Goal: Obtain resource: Download file/media

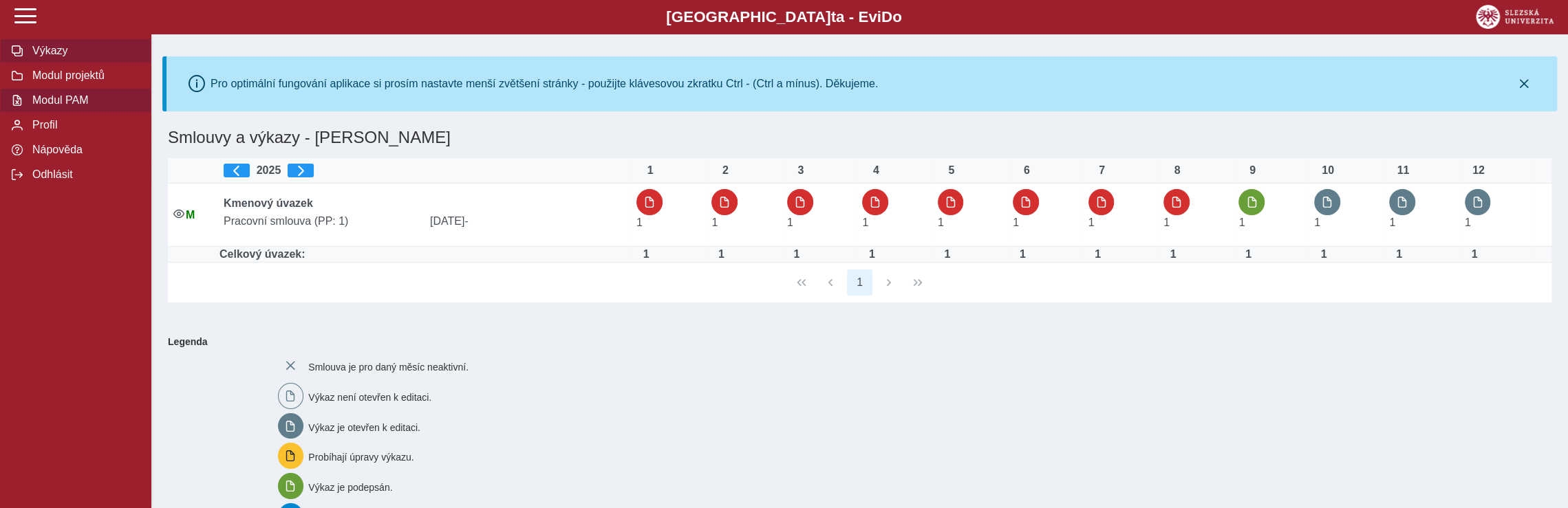
click at [72, 103] on span "Modul PAM" at bounding box center [84, 100] width 111 height 12
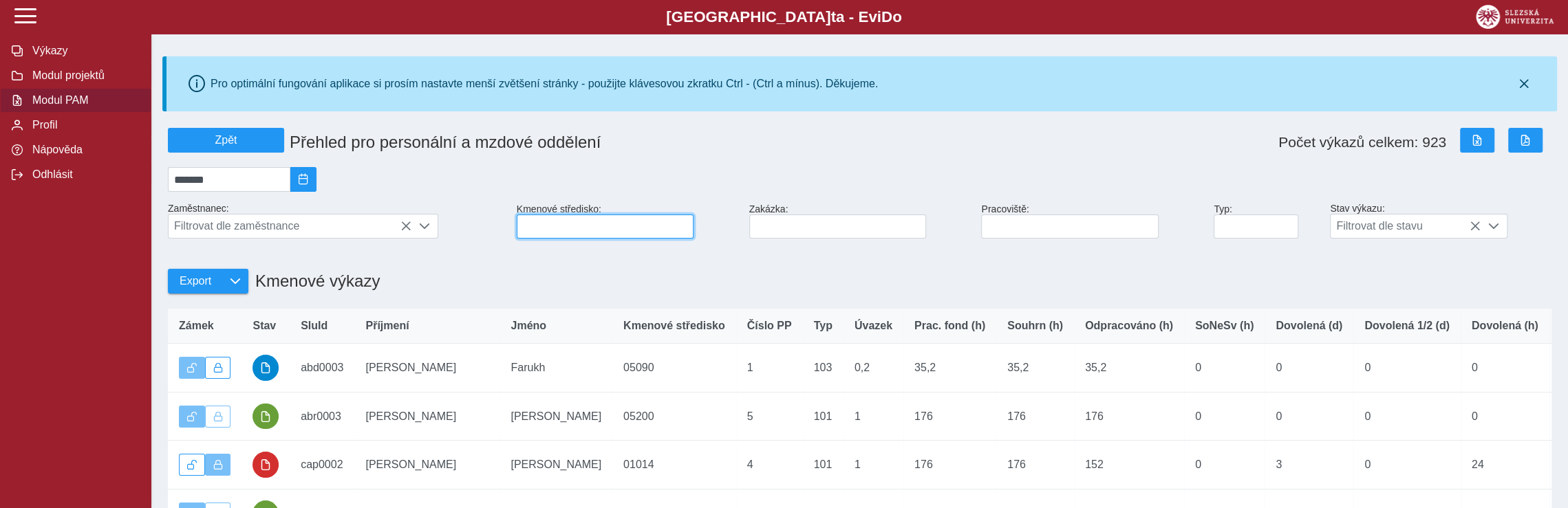
click at [536, 238] on input at bounding box center [604, 226] width 177 height 24
click at [565, 230] on input at bounding box center [604, 226] width 177 height 24
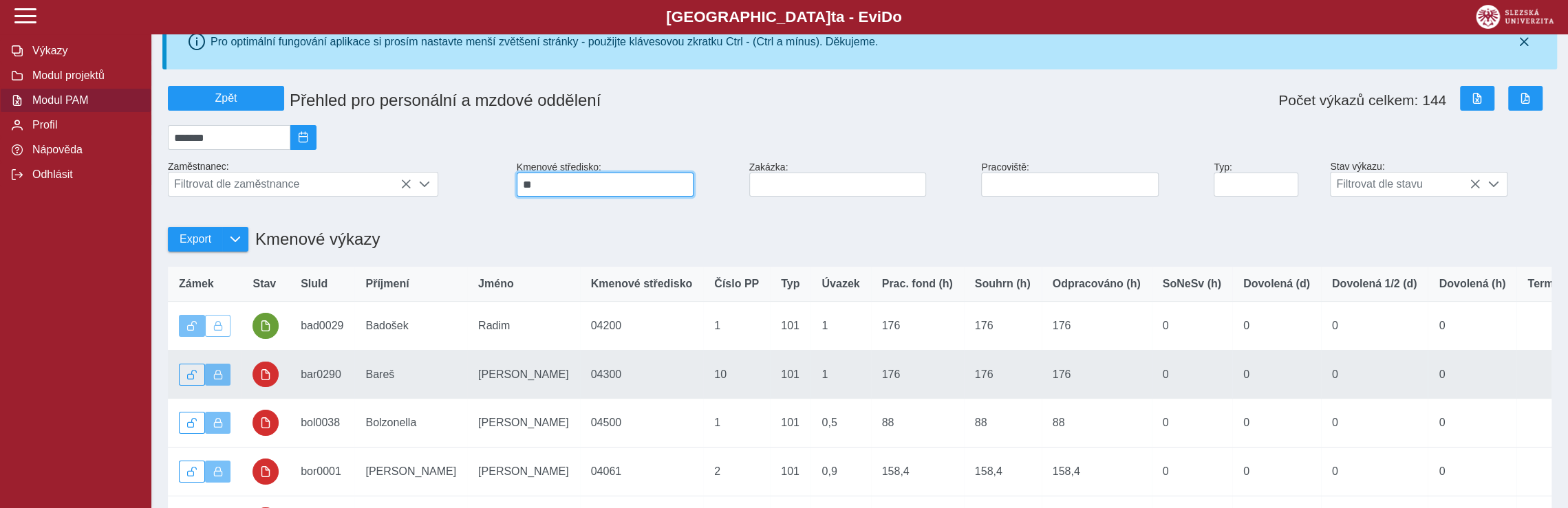
scroll to position [206, 0]
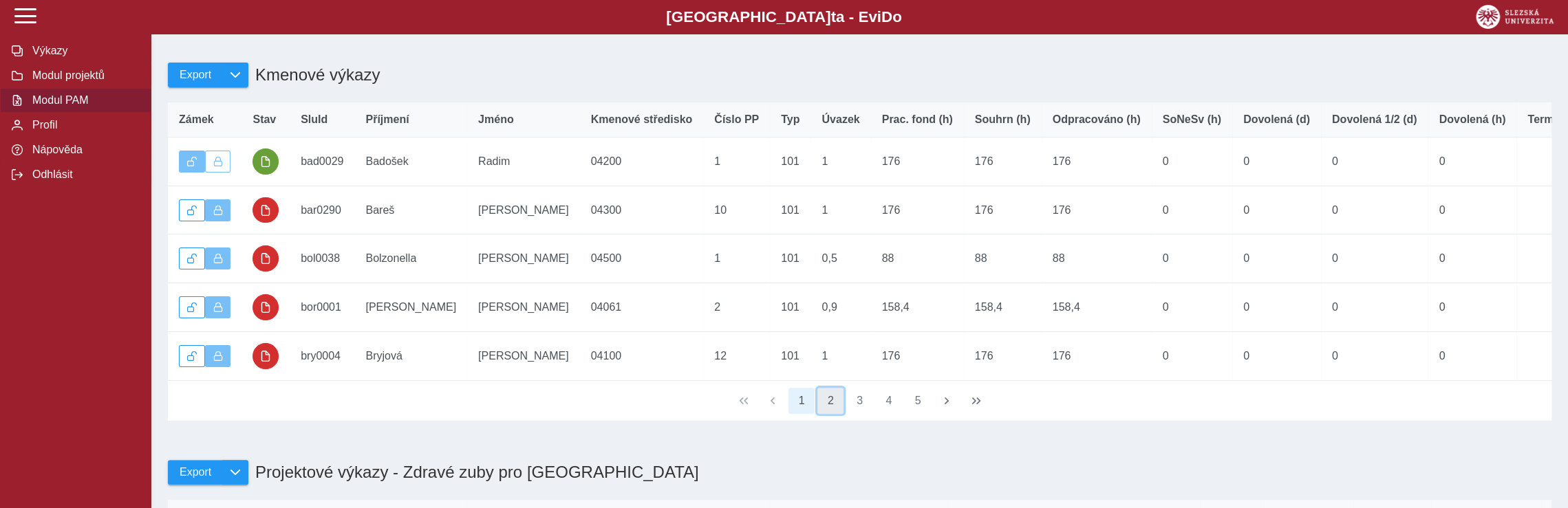
click at [837, 414] on button "2" at bounding box center [831, 401] width 27 height 27
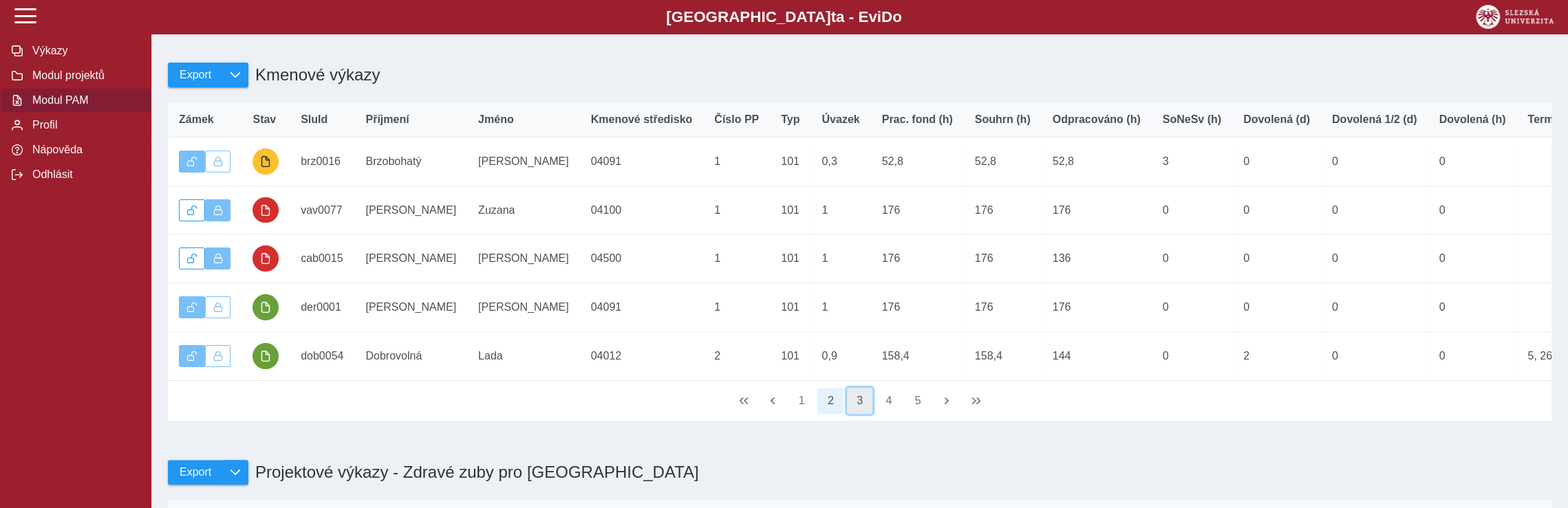
click at [860, 414] on button "3" at bounding box center [861, 401] width 27 height 27
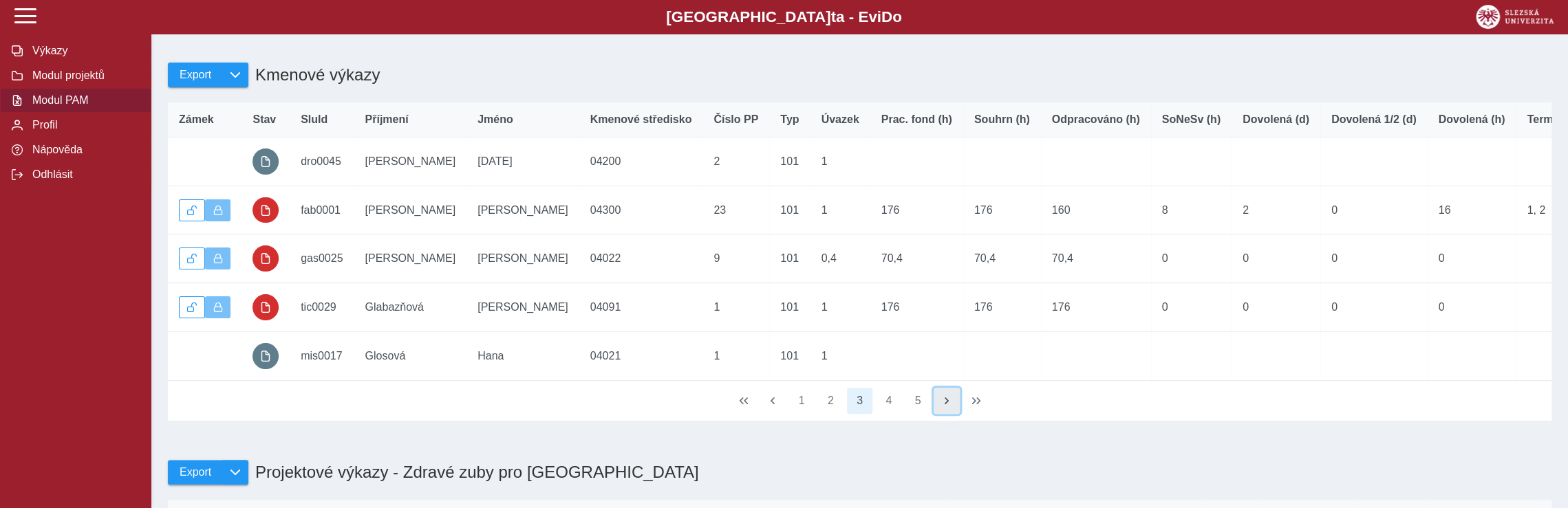
click at [949, 407] on span "button" at bounding box center [946, 400] width 11 height 11
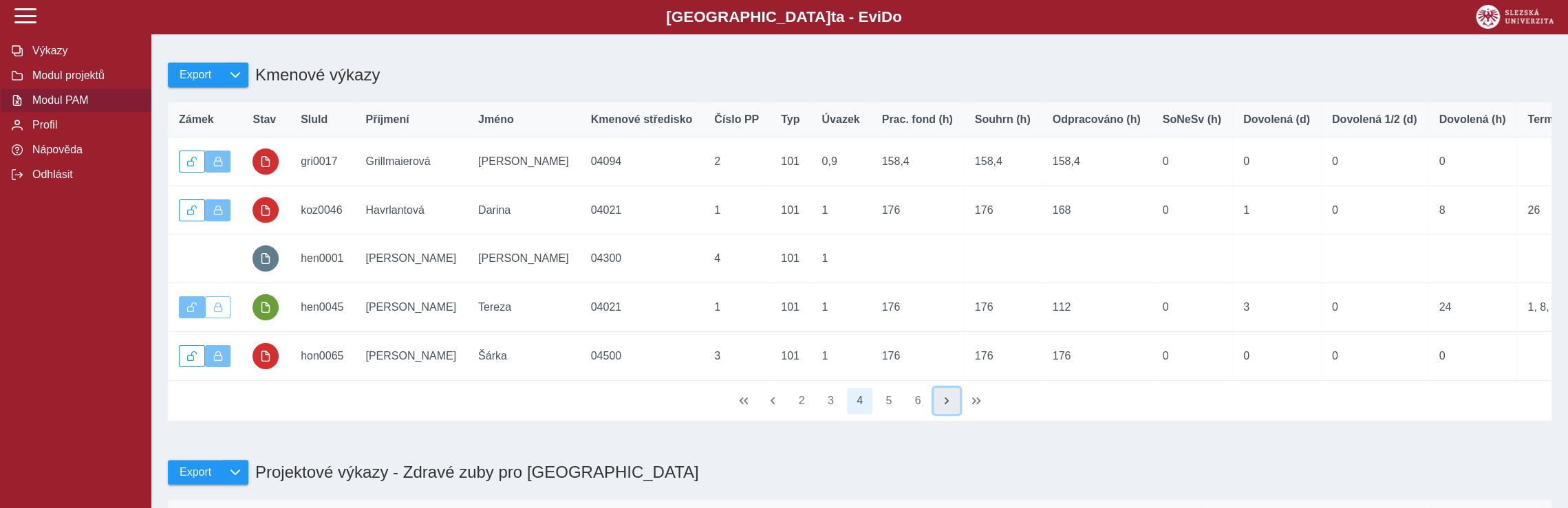
click at [949, 407] on span "button" at bounding box center [946, 400] width 11 height 11
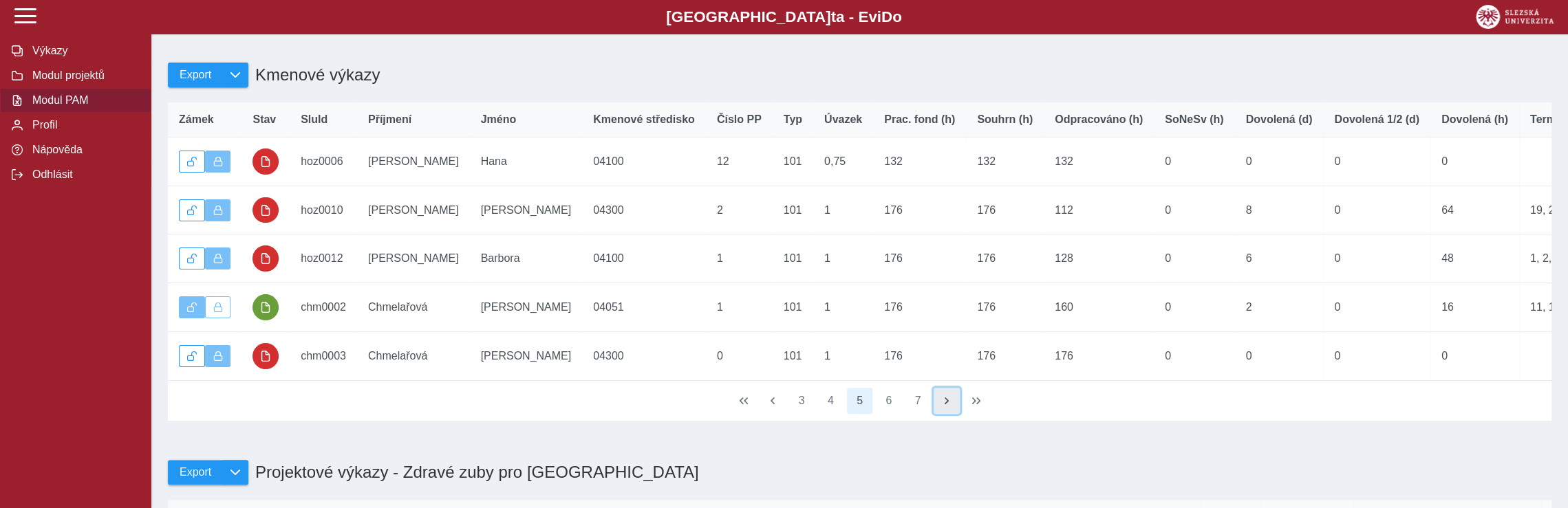
click at [949, 407] on span "button" at bounding box center [946, 400] width 11 height 11
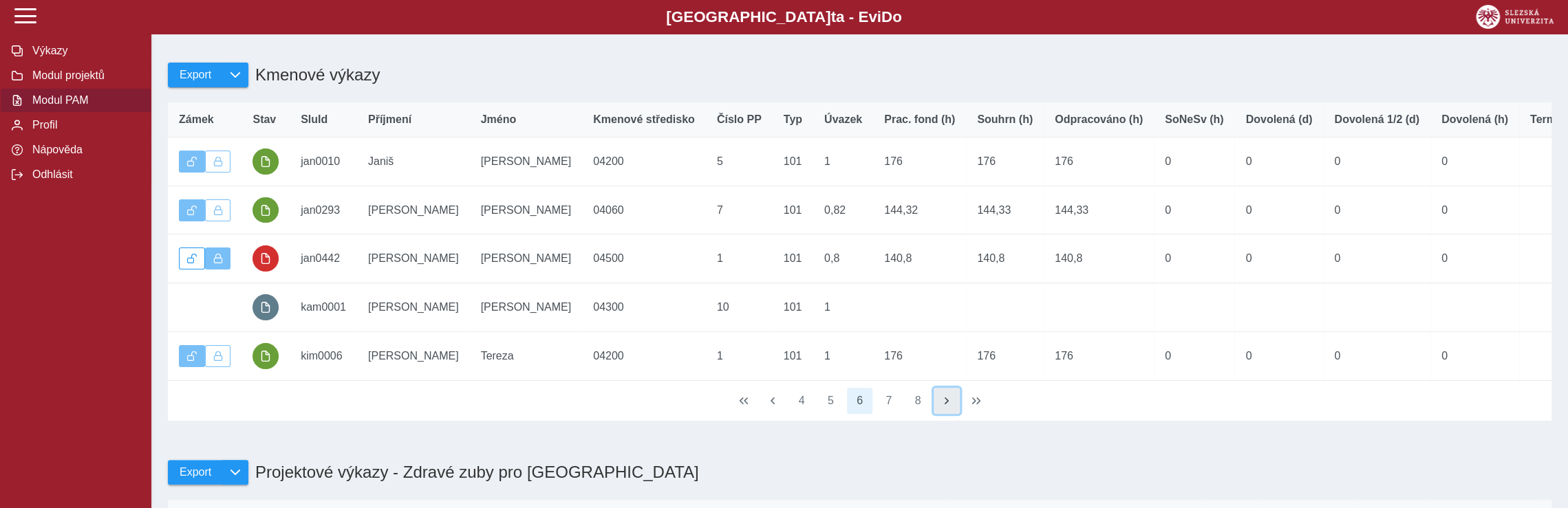
click at [949, 407] on span "button" at bounding box center [946, 400] width 11 height 11
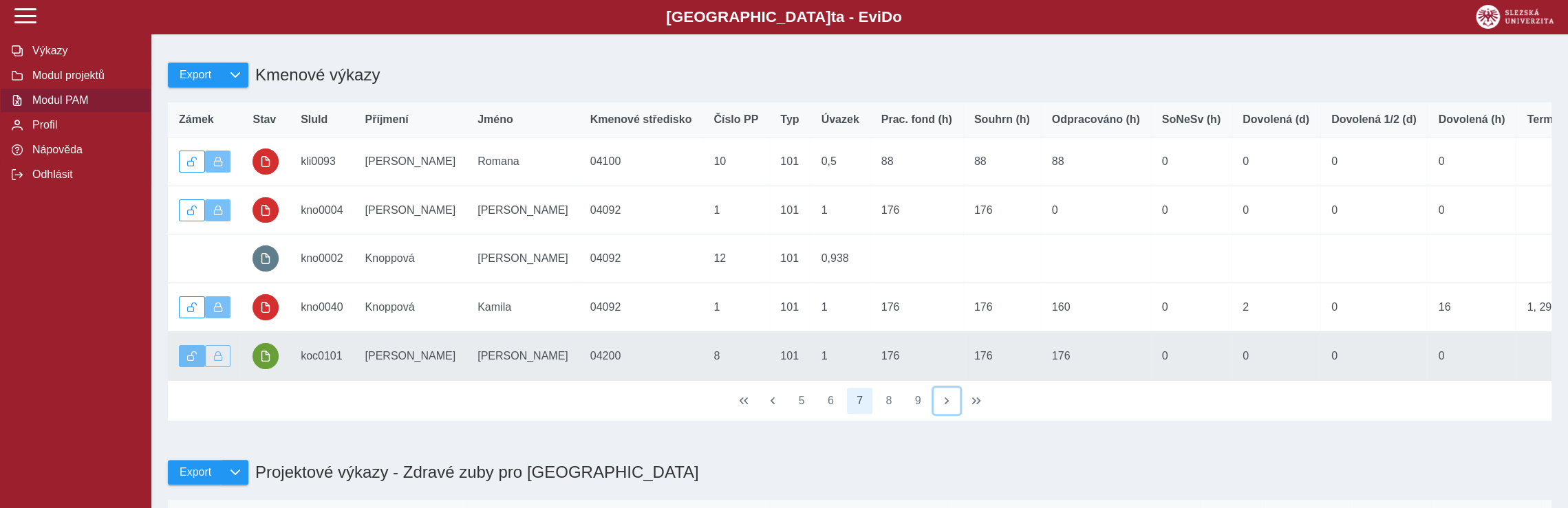
scroll to position [0, 0]
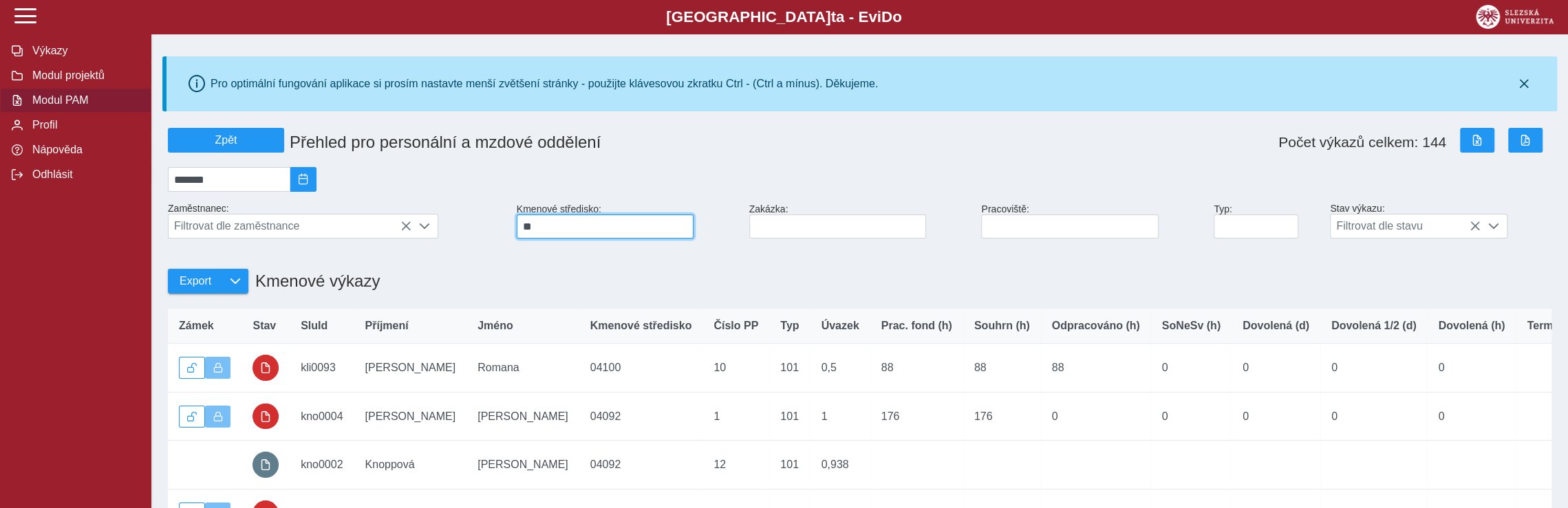
click at [561, 230] on input "**" at bounding box center [604, 226] width 177 height 24
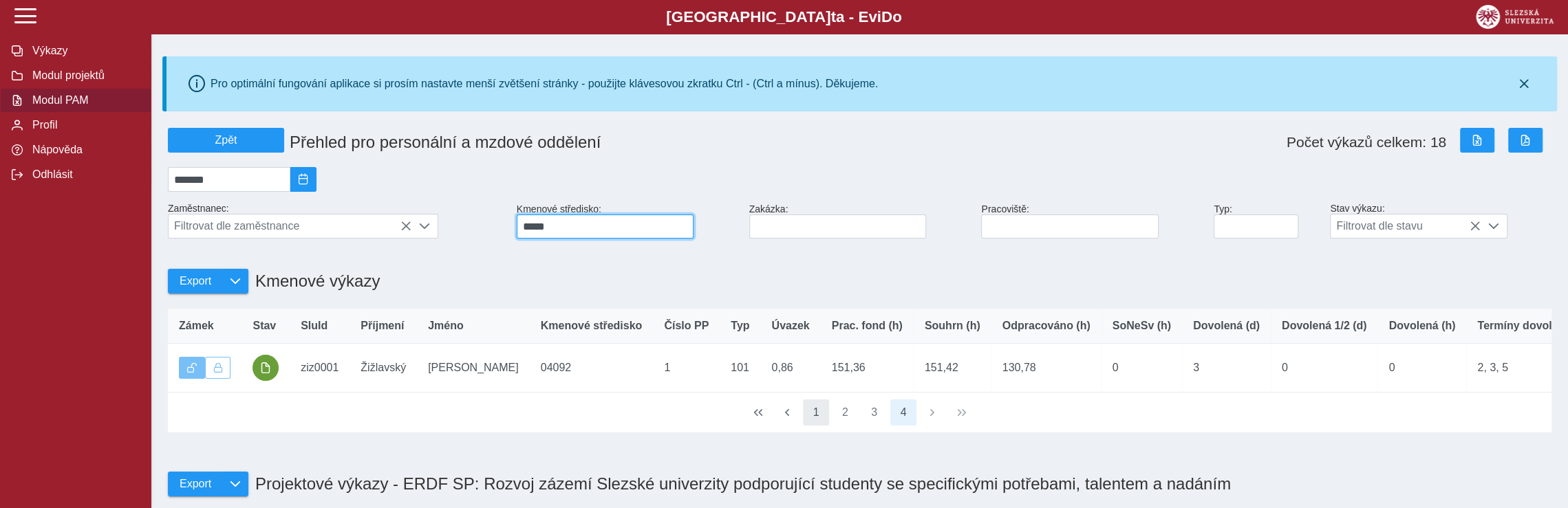
type input "*****"
click at [814, 426] on button "1" at bounding box center [817, 413] width 27 height 27
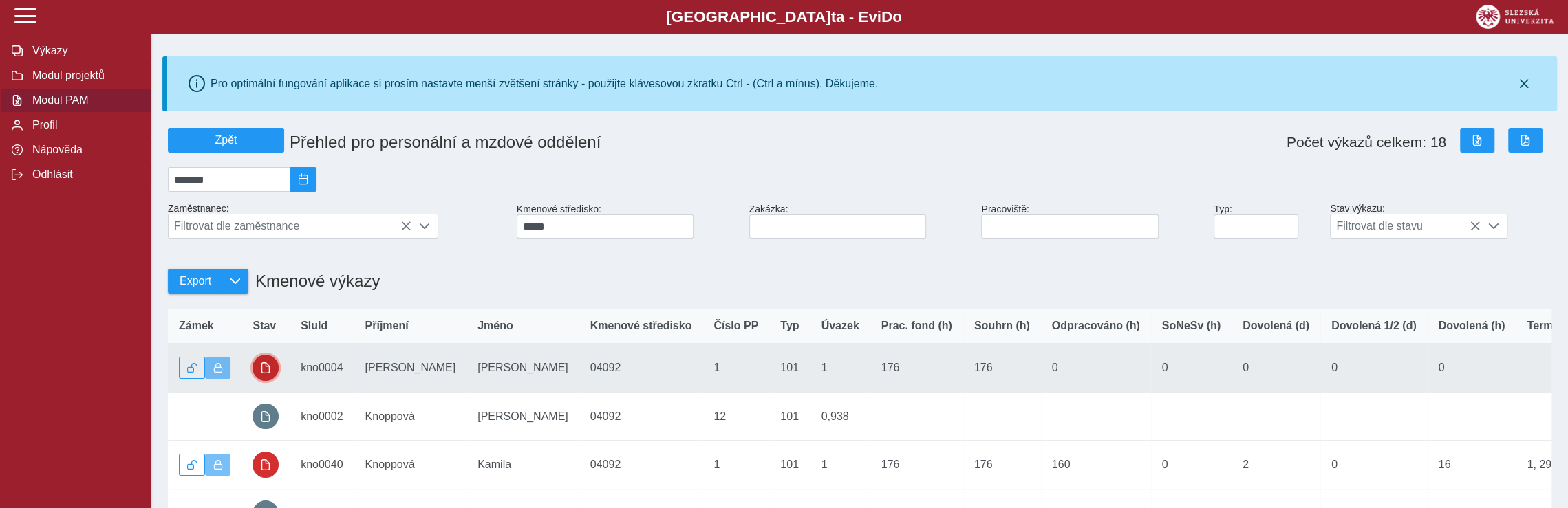
click at [266, 372] on span "button" at bounding box center [265, 367] width 11 height 11
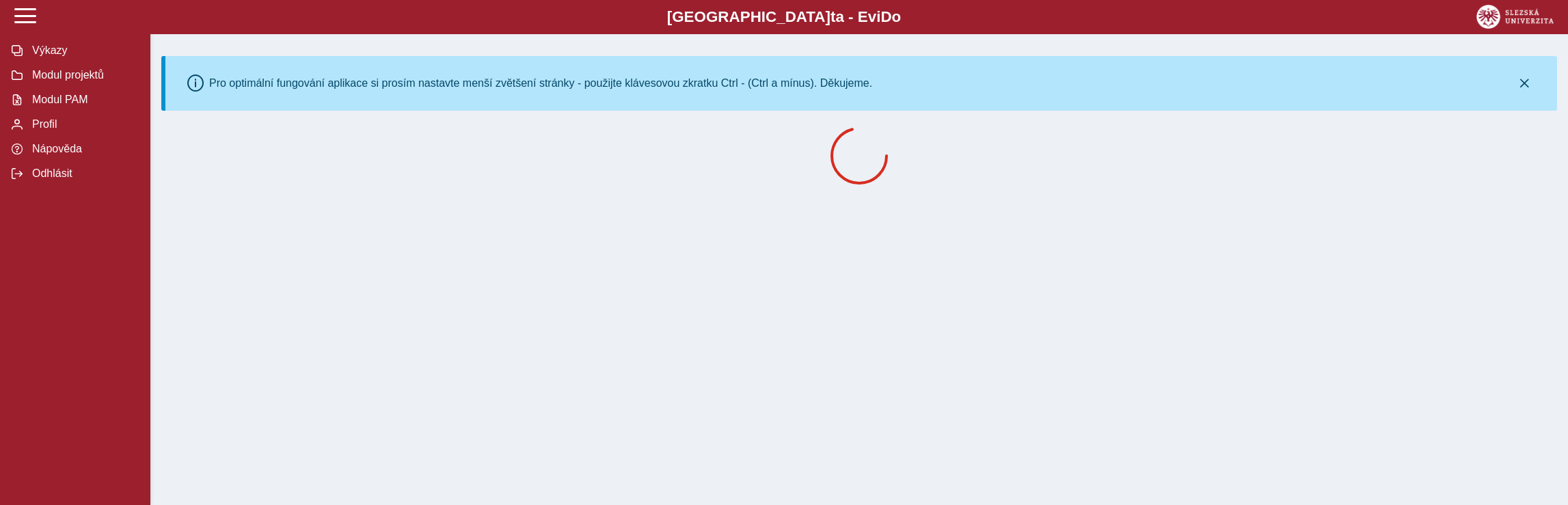
click at [264, 370] on div "Slezská univerzi t a - Evi D o EviDo Výkazy Modul projektů Modul PAM Profil Náp…" at bounding box center [784, 252] width 1568 height 505
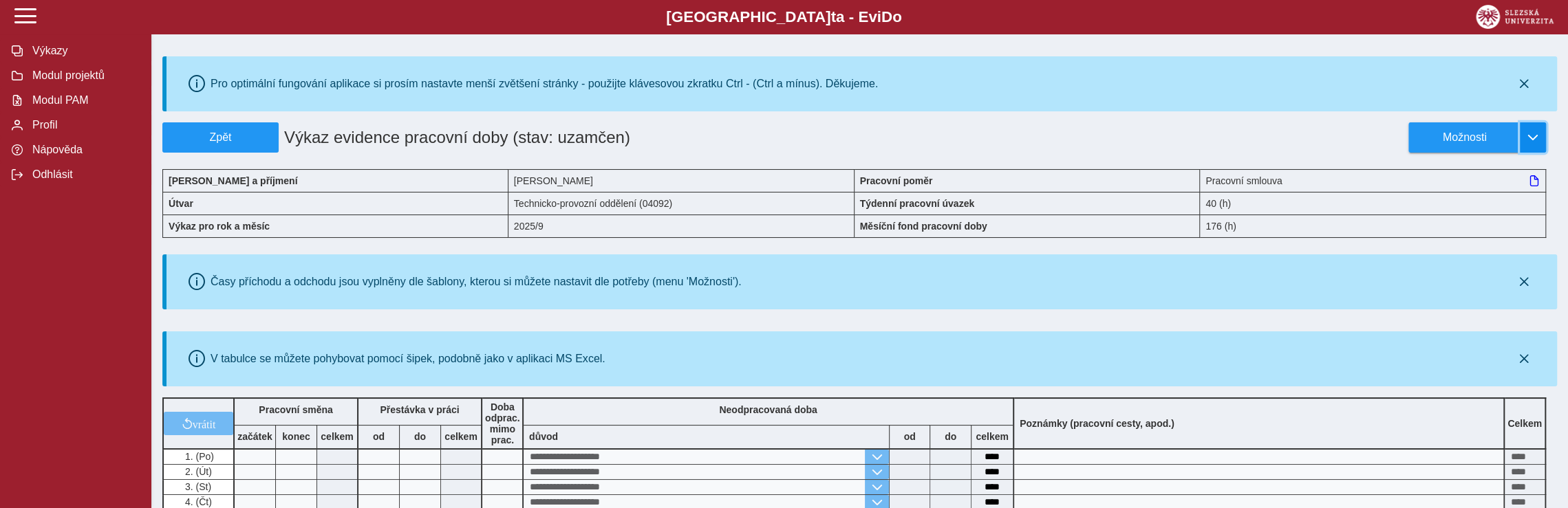
click at [1532, 136] on span "button" at bounding box center [1532, 137] width 11 height 11
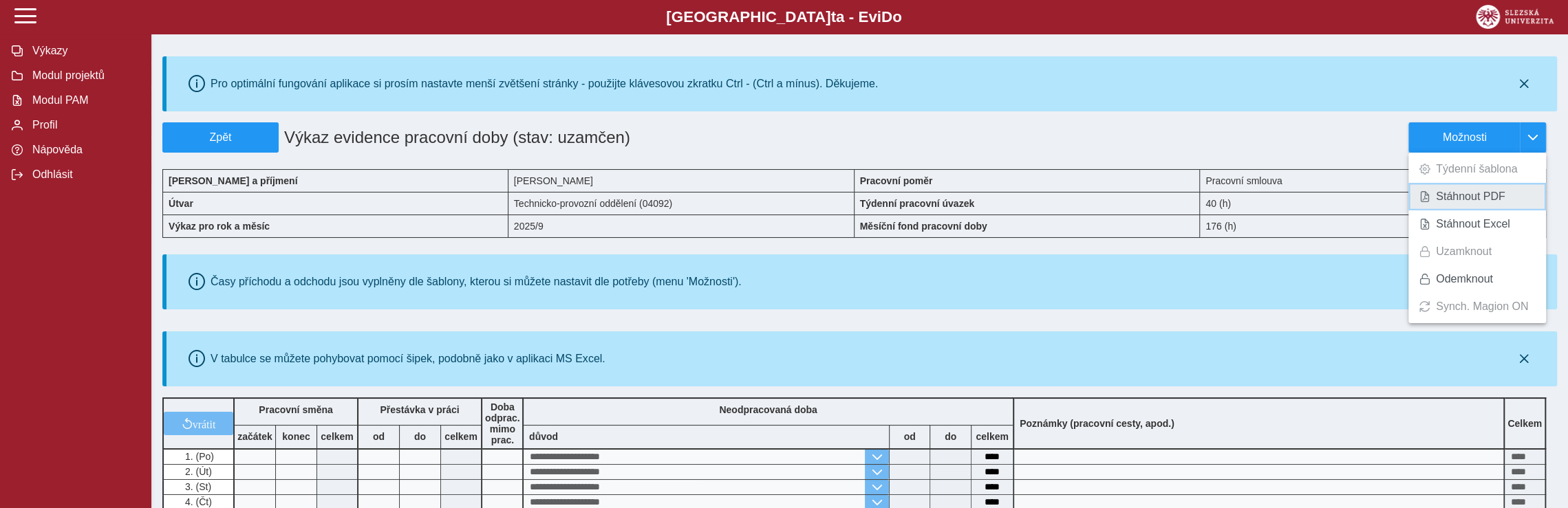
click at [1487, 193] on span "Stáhnout PDF" at bounding box center [1471, 196] width 70 height 11
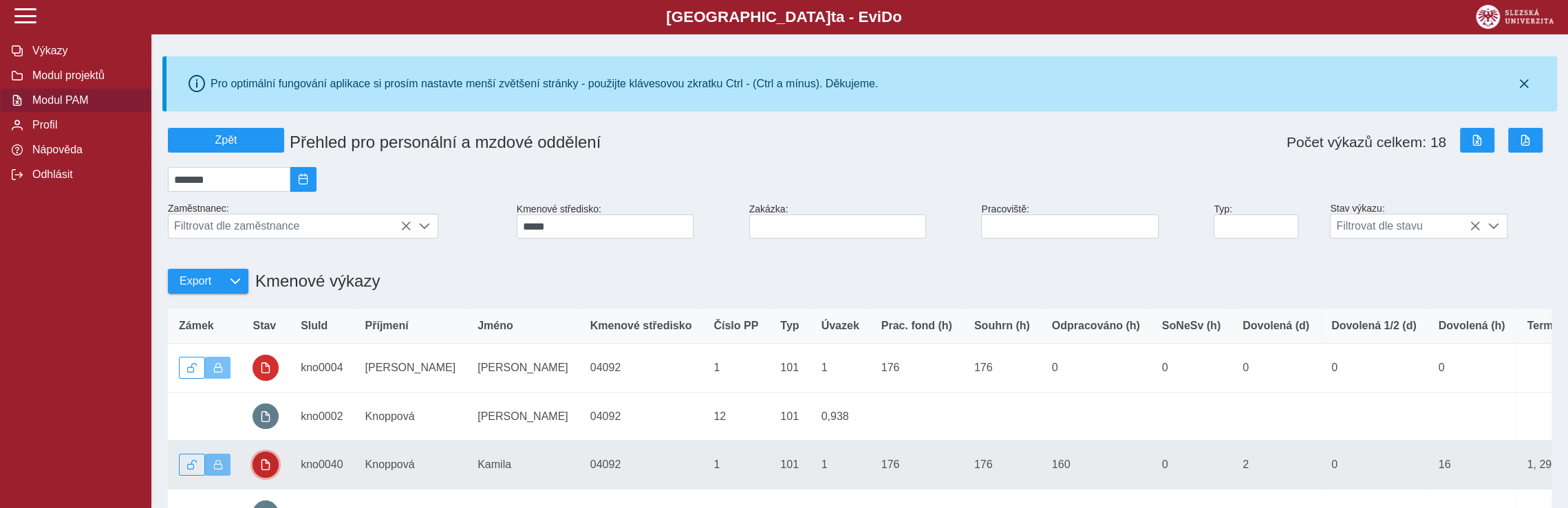
click at [269, 470] on span "button" at bounding box center [265, 464] width 11 height 11
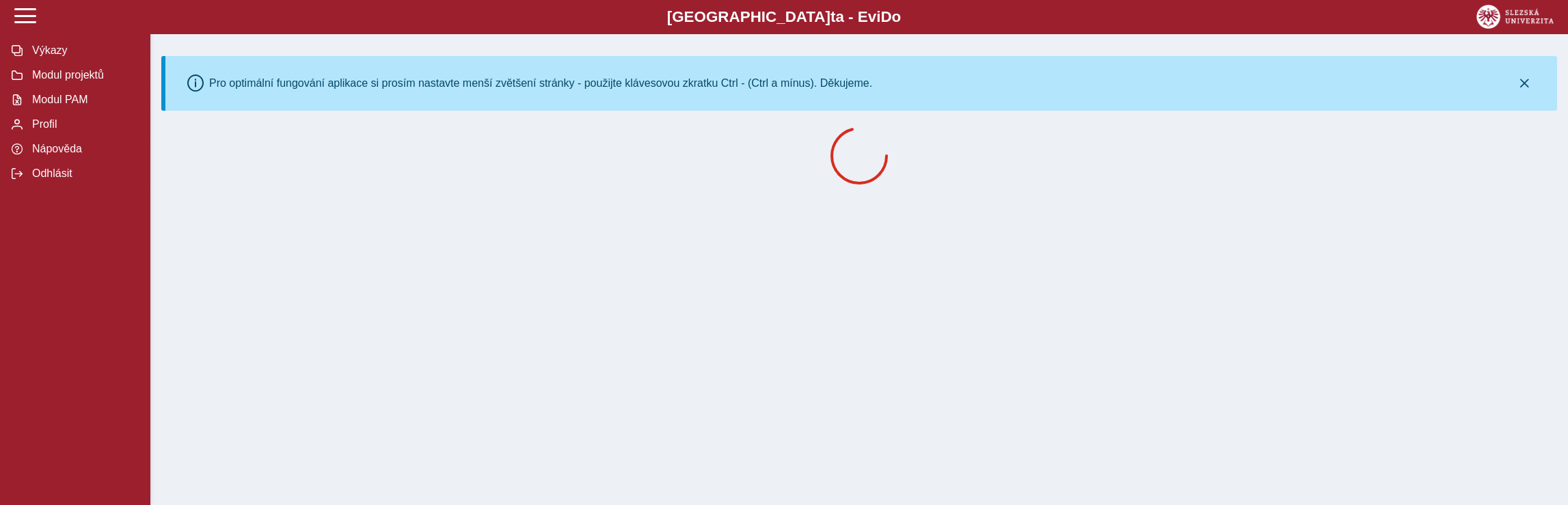
click at [268, 467] on div "Slezská univerzi t a - Evi D o EviDo Výkazy Modul projektů Modul PAM Profil Náp…" at bounding box center [784, 252] width 1568 height 505
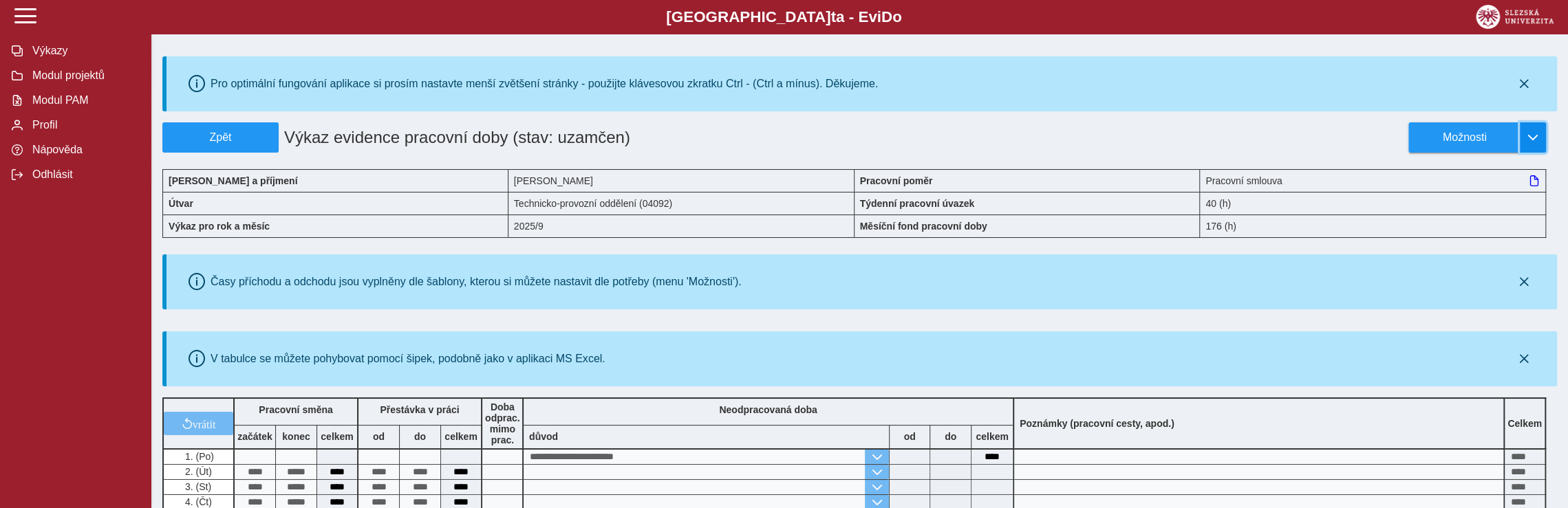
click at [1537, 131] on button "button" at bounding box center [1533, 138] width 27 height 31
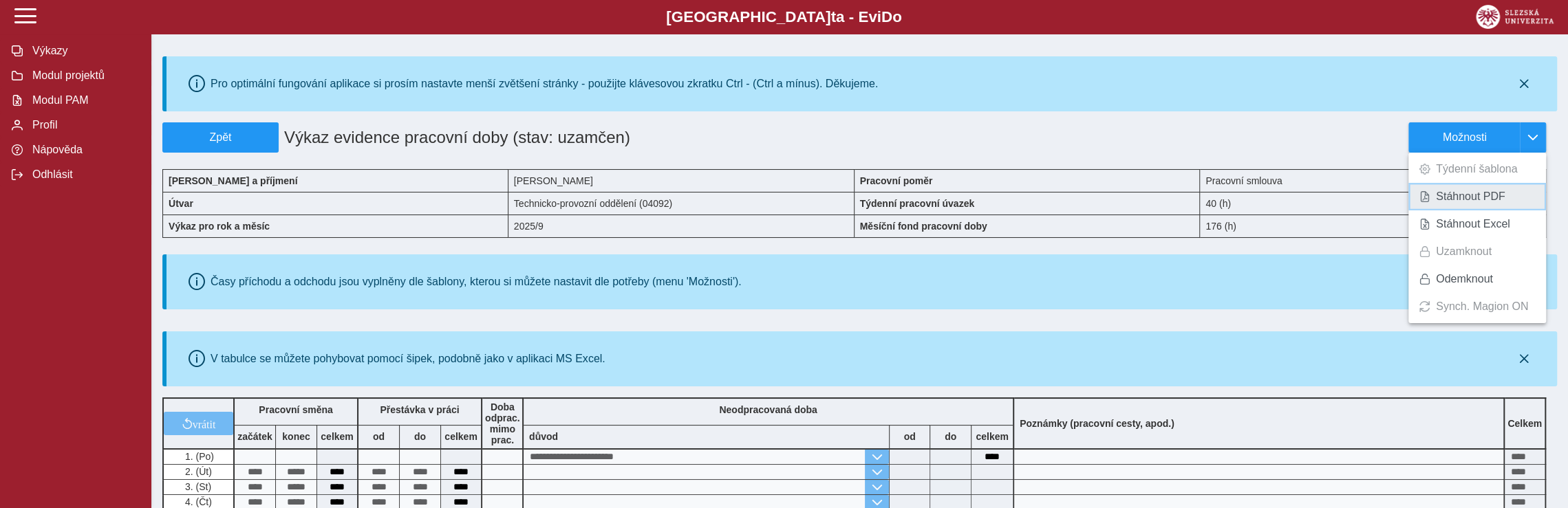
click at [1480, 201] on span "Stáhnout PDF" at bounding box center [1471, 196] width 70 height 11
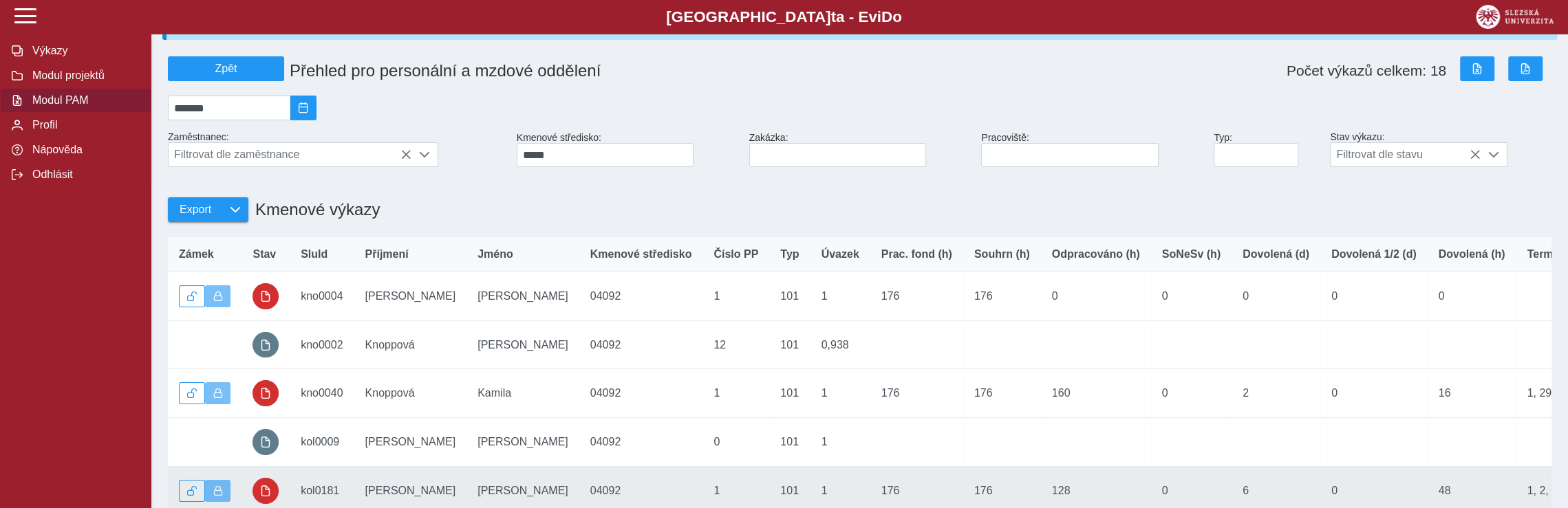
scroll to position [138, 0]
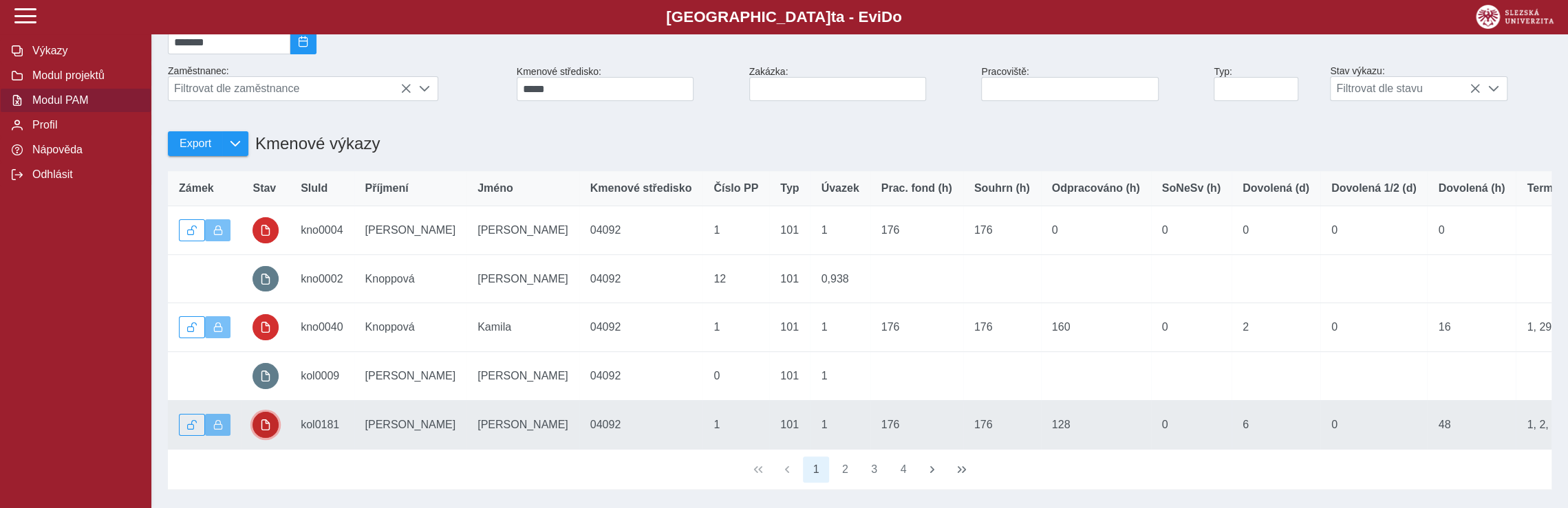
click at [267, 431] on span "button" at bounding box center [265, 424] width 11 height 11
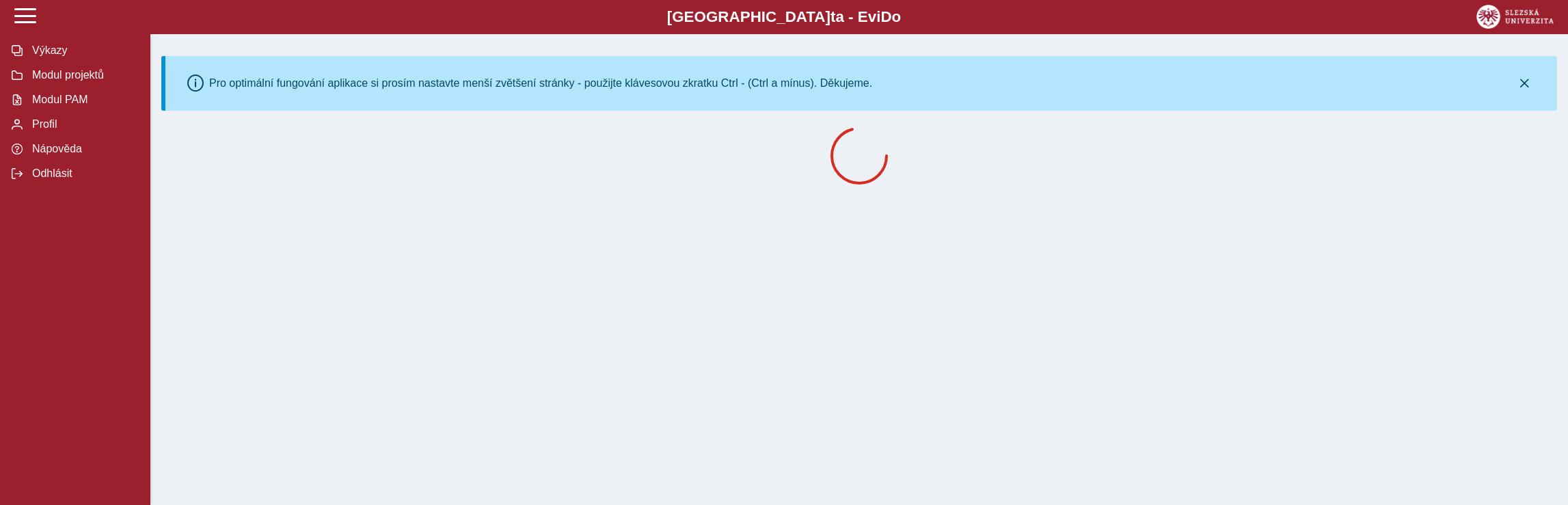
click at [265, 428] on div "Slezská univerzi t a - Evi D o EviDo Výkazy Modul projektů Modul PAM Profil Náp…" at bounding box center [784, 252] width 1568 height 505
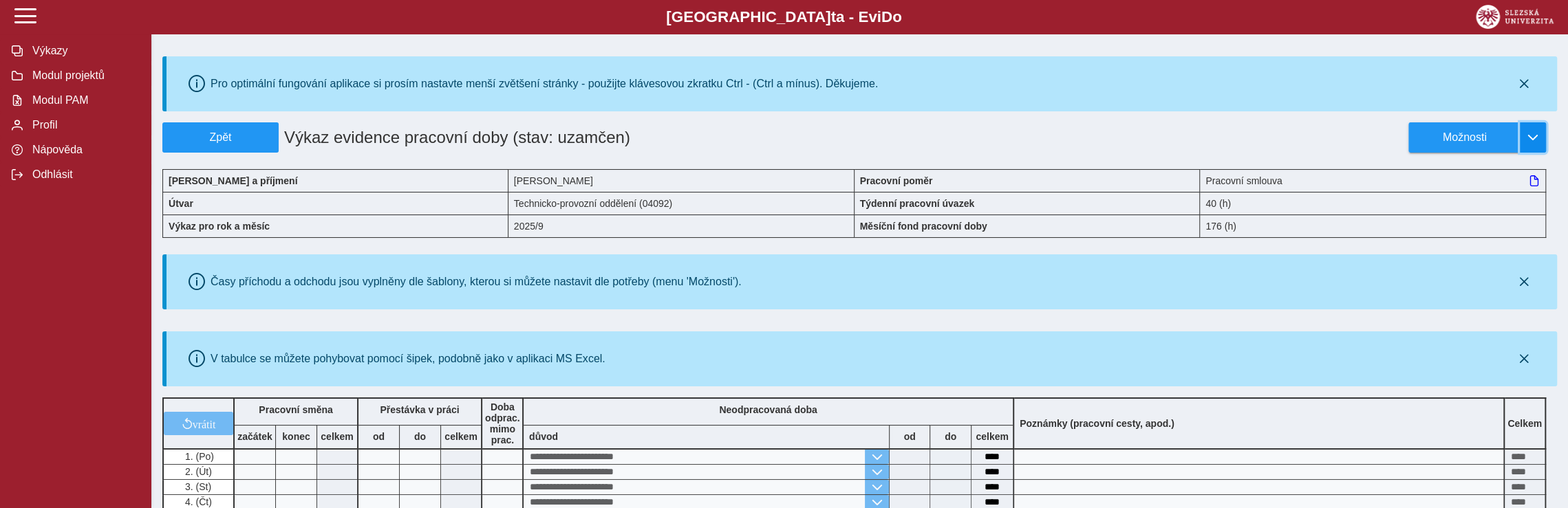
click at [1537, 133] on span "button" at bounding box center [1532, 137] width 11 height 11
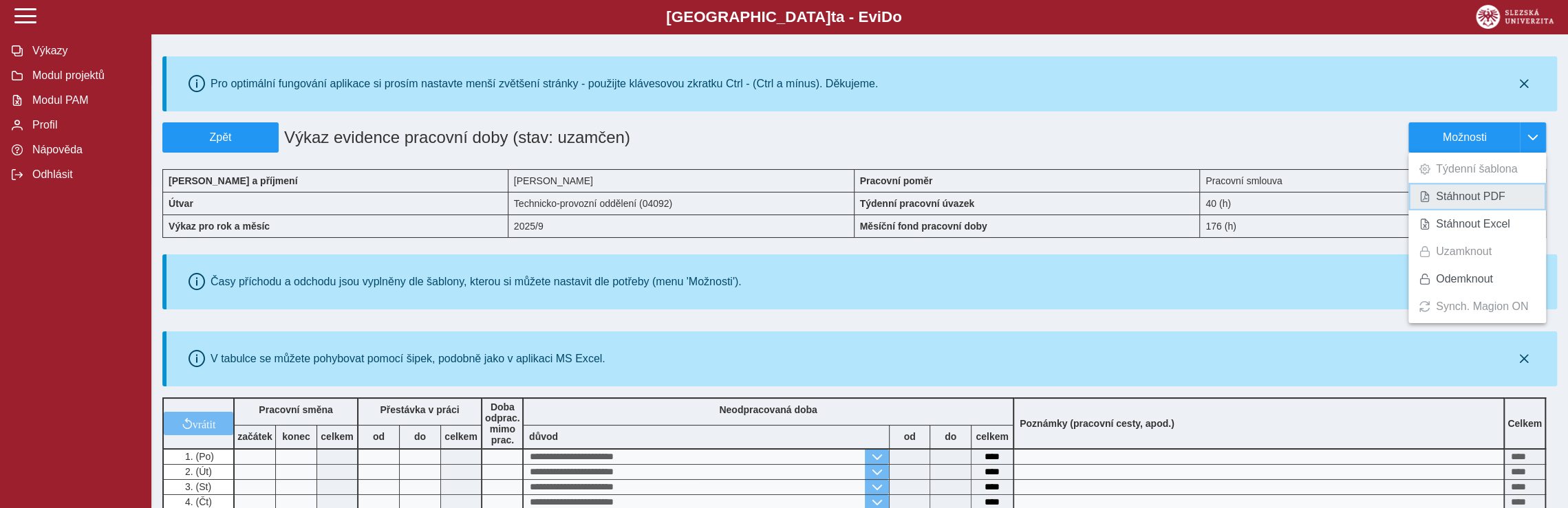
click at [1488, 193] on span "Stáhnout PDF" at bounding box center [1471, 196] width 70 height 11
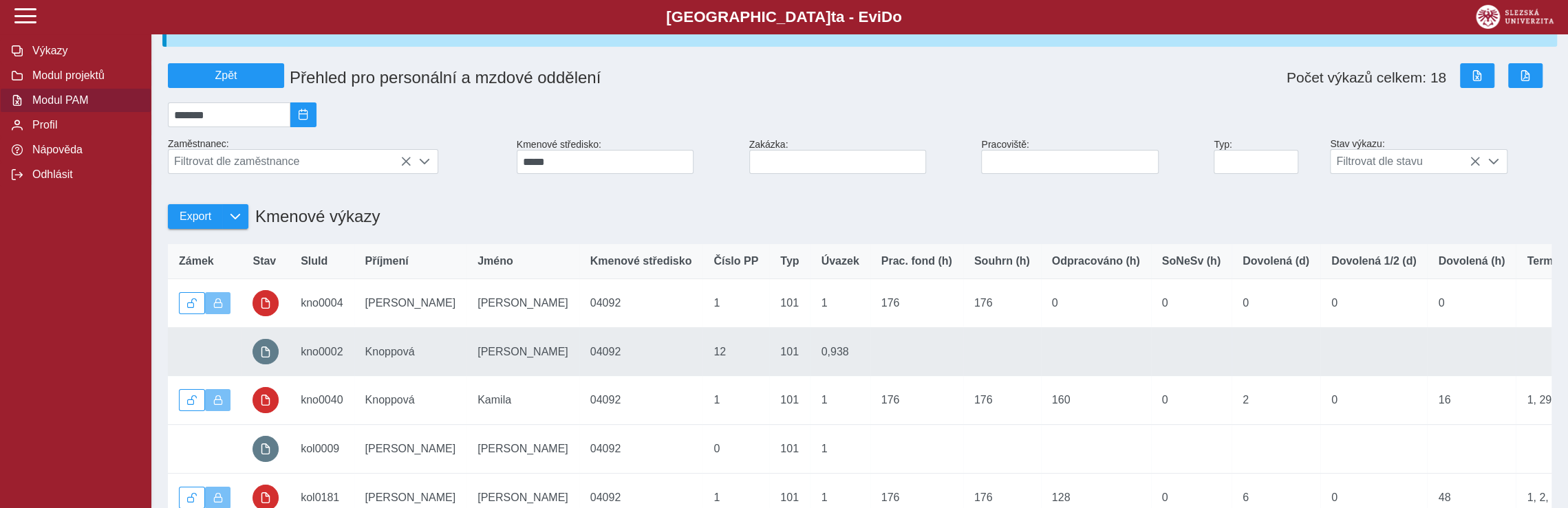
scroll to position [138, 0]
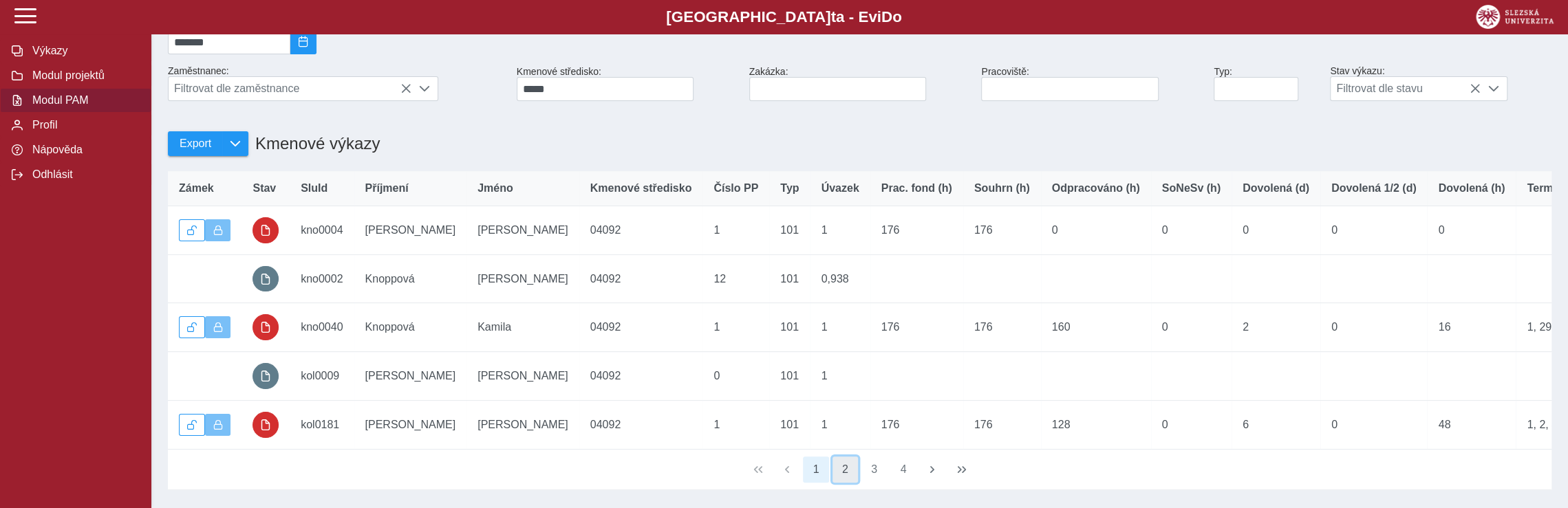
click at [847, 483] on button "2" at bounding box center [846, 470] width 27 height 27
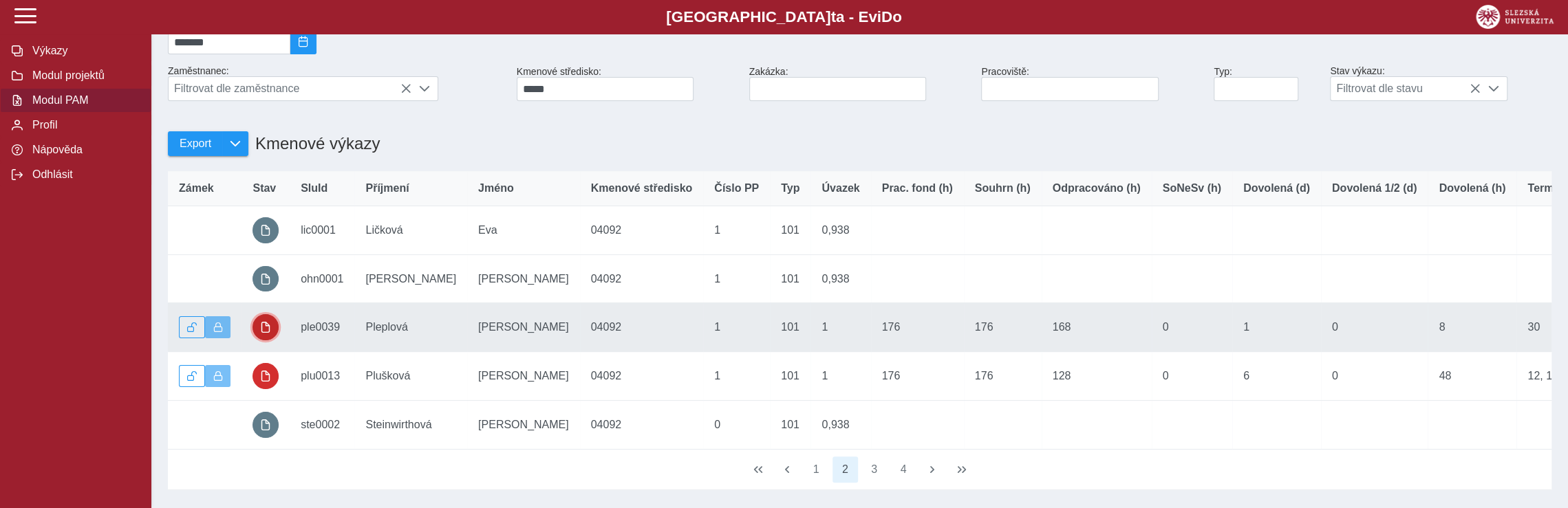
click at [269, 332] on span "button" at bounding box center [265, 327] width 11 height 11
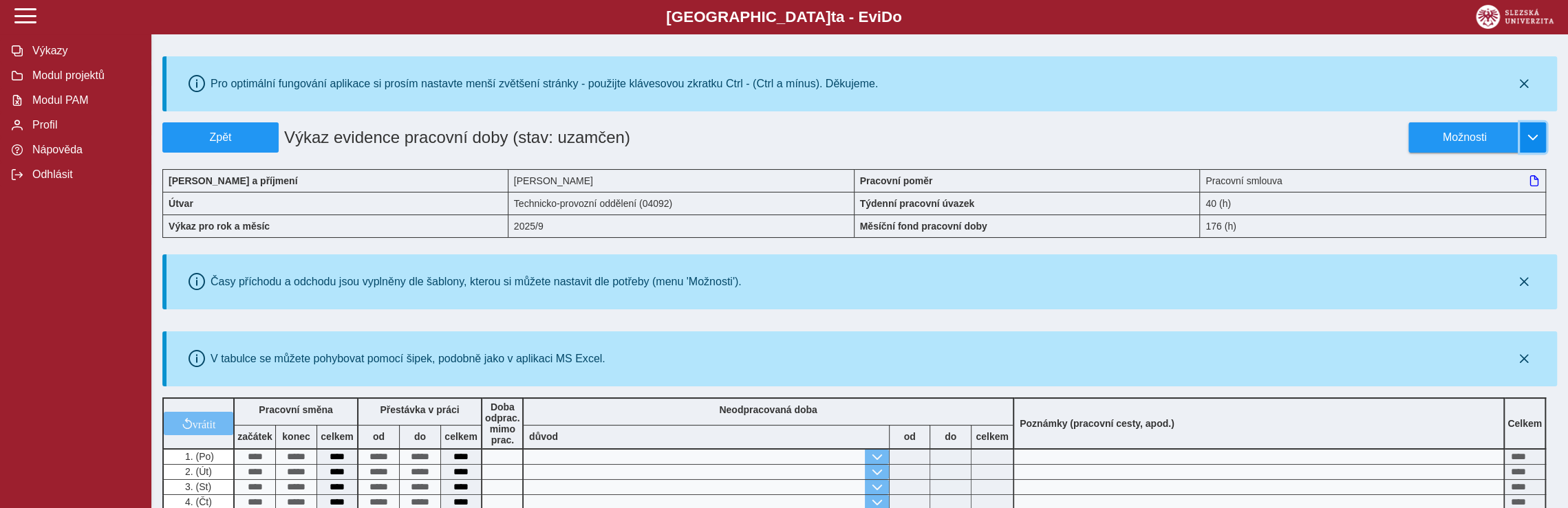
click at [1527, 135] on span "button" at bounding box center [1532, 137] width 11 height 11
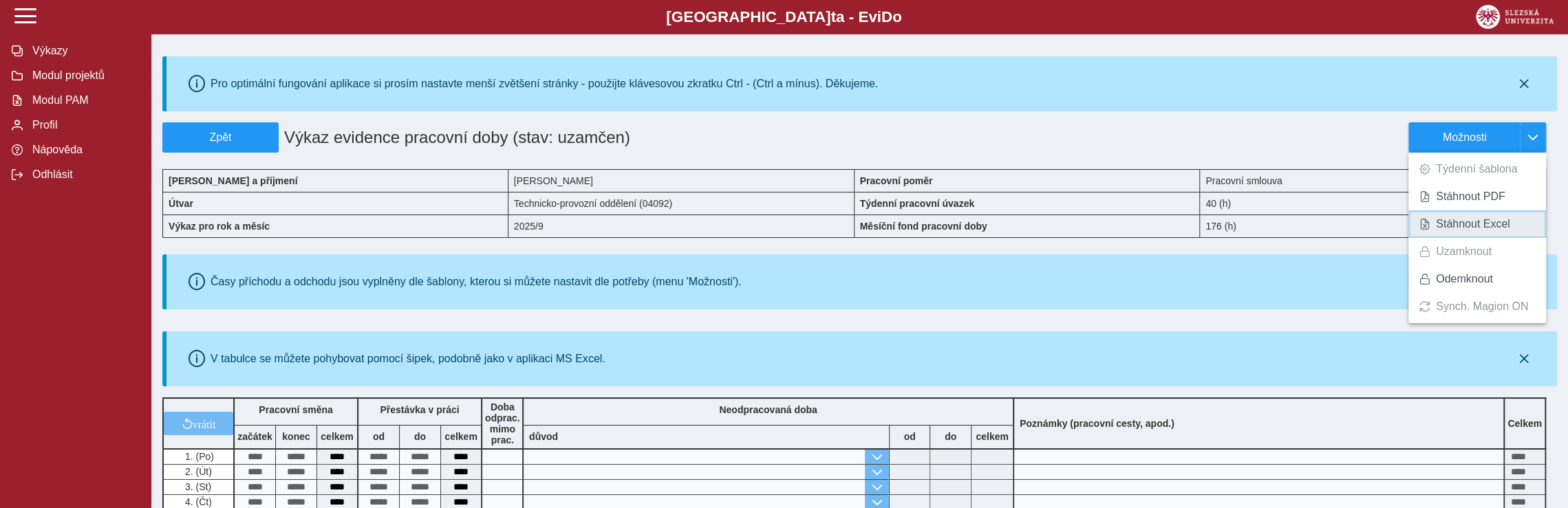
click at [1495, 221] on span "Stáhnout Excel" at bounding box center [1473, 224] width 75 height 11
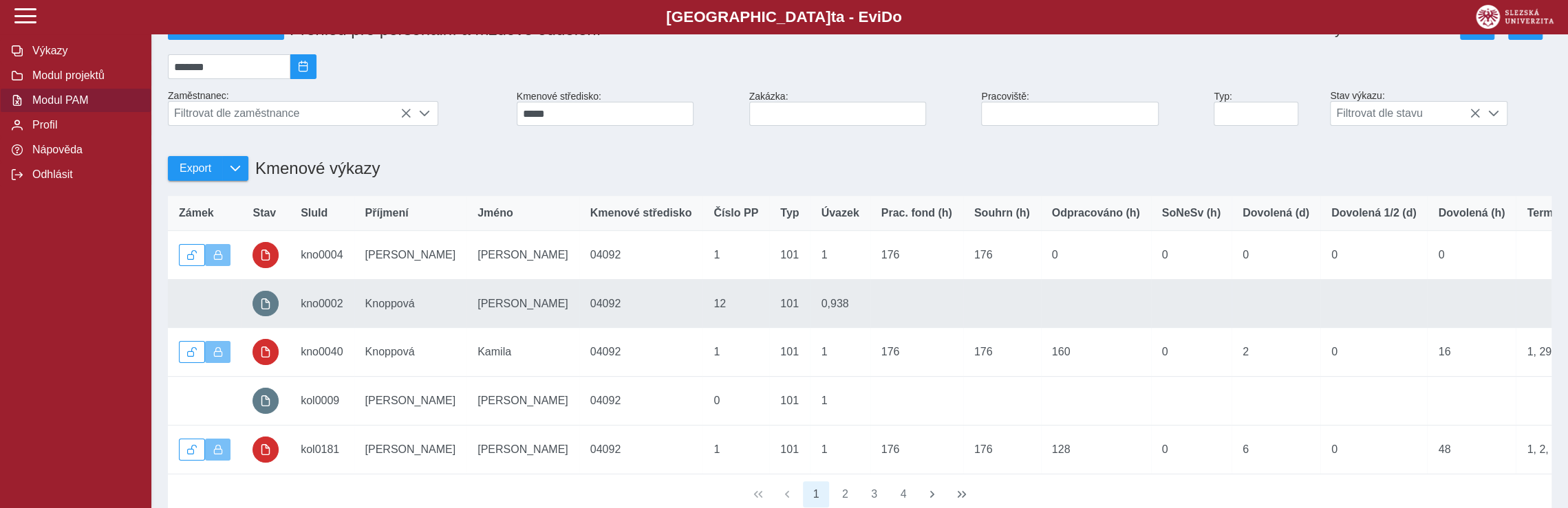
scroll to position [206, 0]
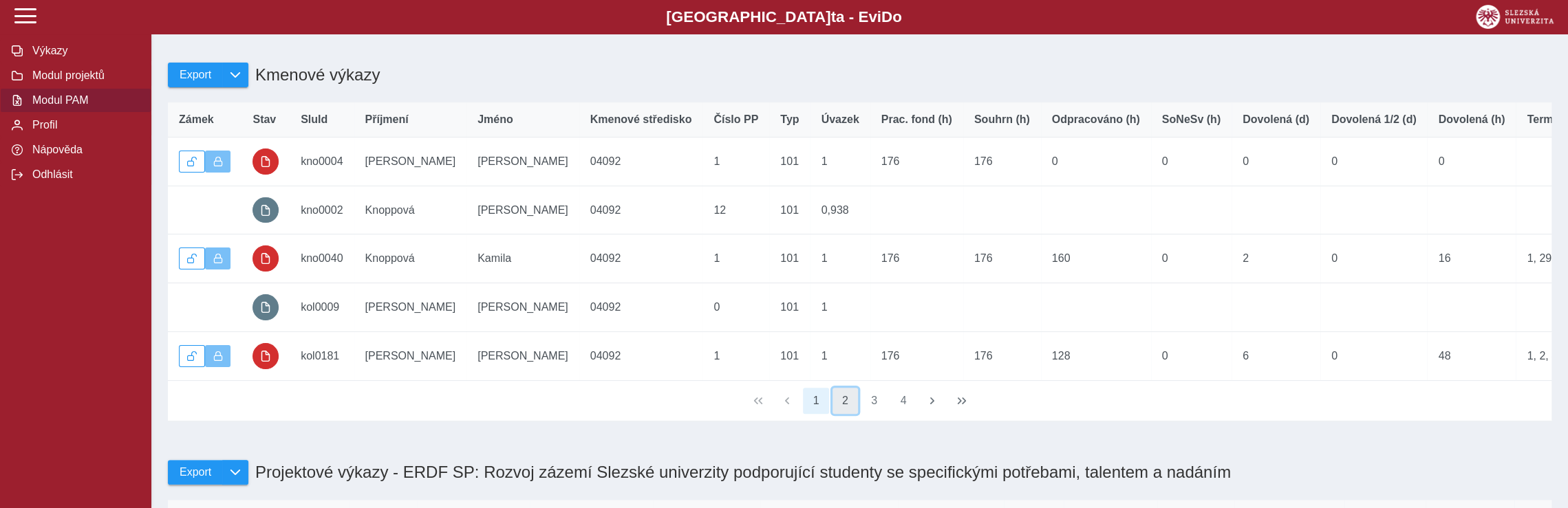
click at [842, 414] on button "2" at bounding box center [846, 401] width 27 height 27
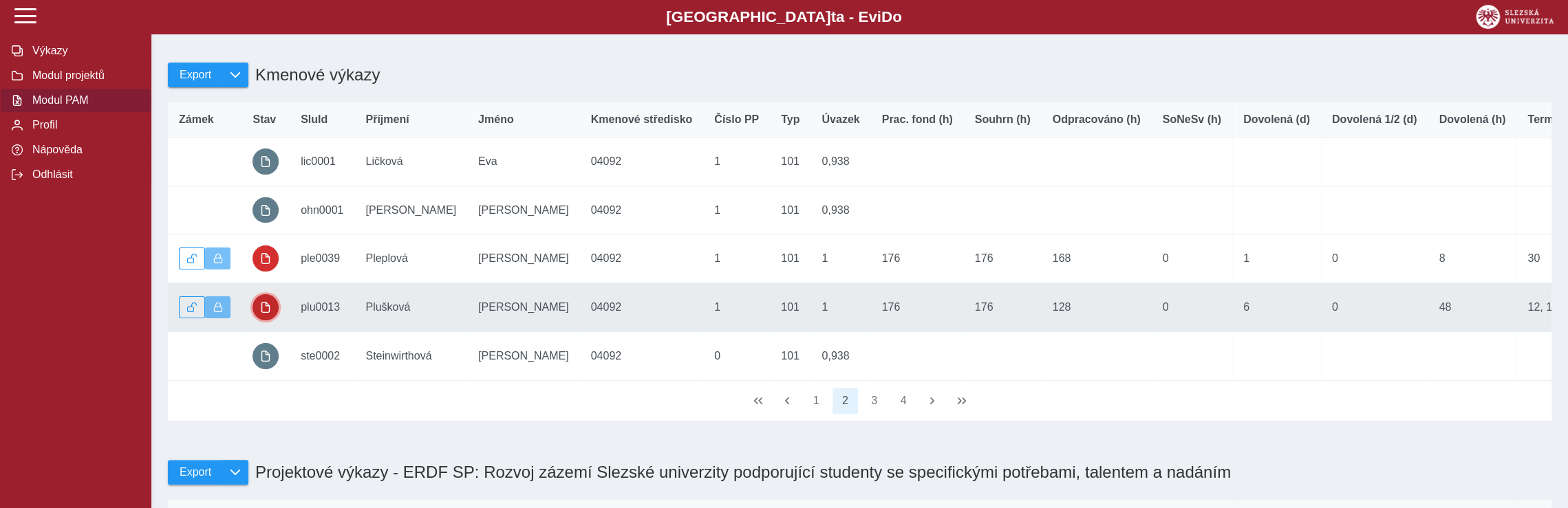
click at [262, 313] on span "button" at bounding box center [265, 307] width 11 height 11
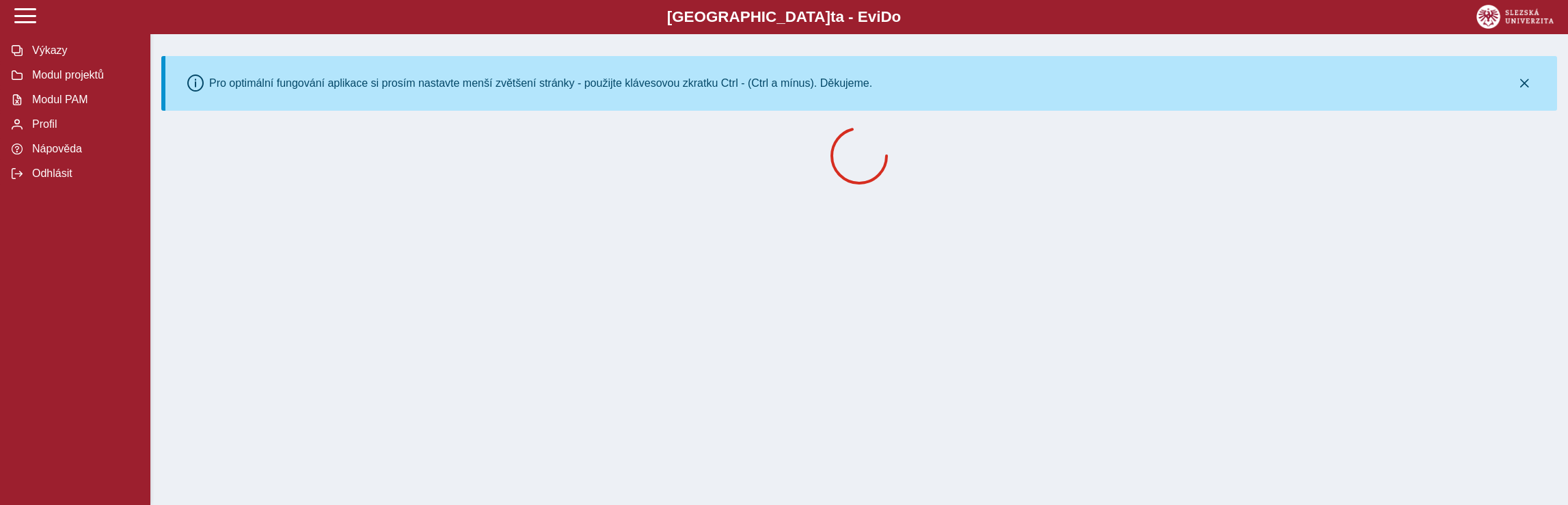
click at [260, 312] on div "Slezská univerzi t a - Evi D o EviDo Výkazy Modul projektů Modul PAM Profil Náp…" at bounding box center [784, 252] width 1568 height 505
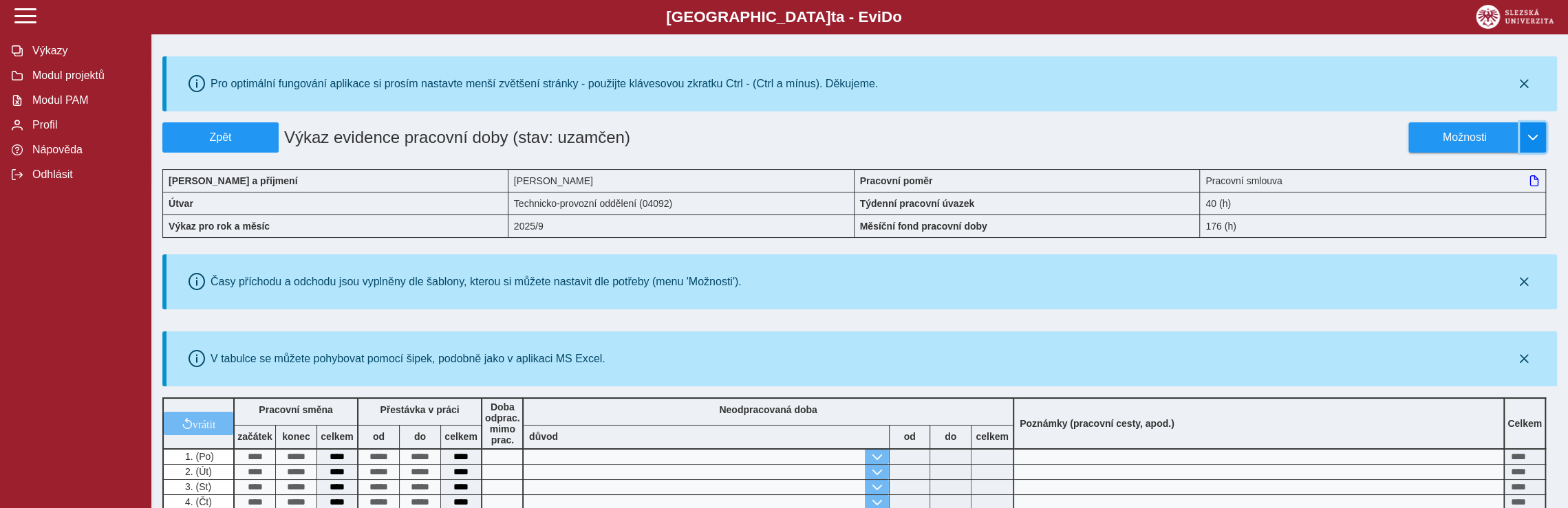
click at [1531, 136] on span "button" at bounding box center [1532, 137] width 11 height 11
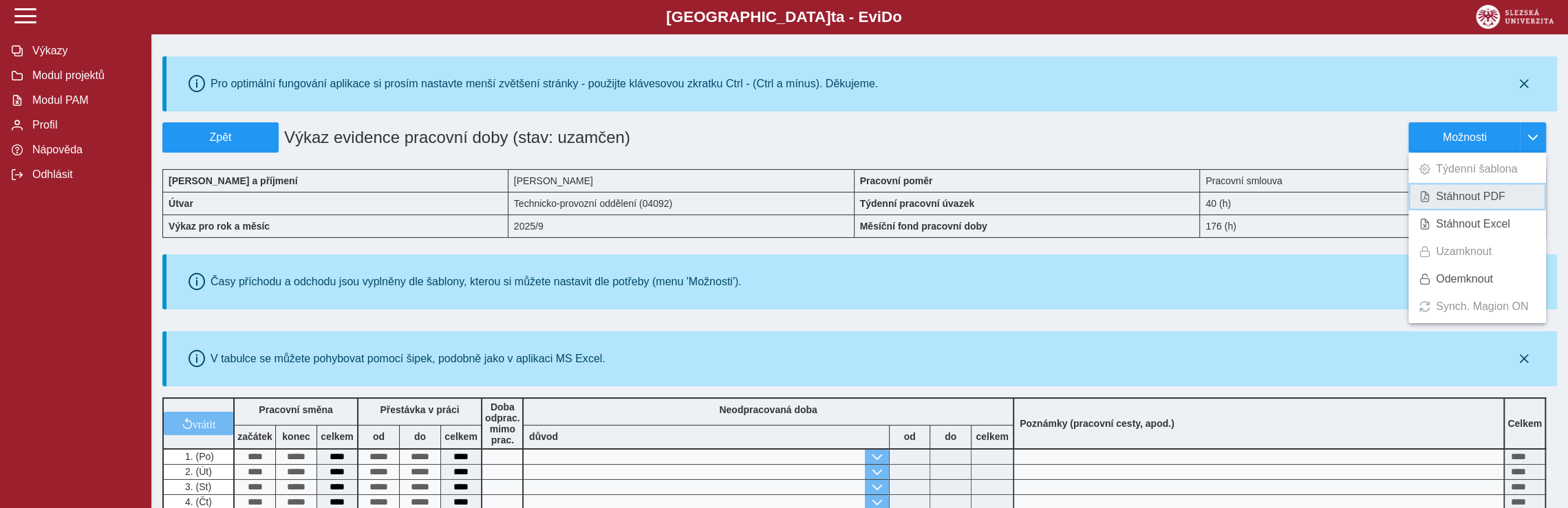
click at [1490, 195] on span "Stáhnout PDF" at bounding box center [1471, 196] width 70 height 11
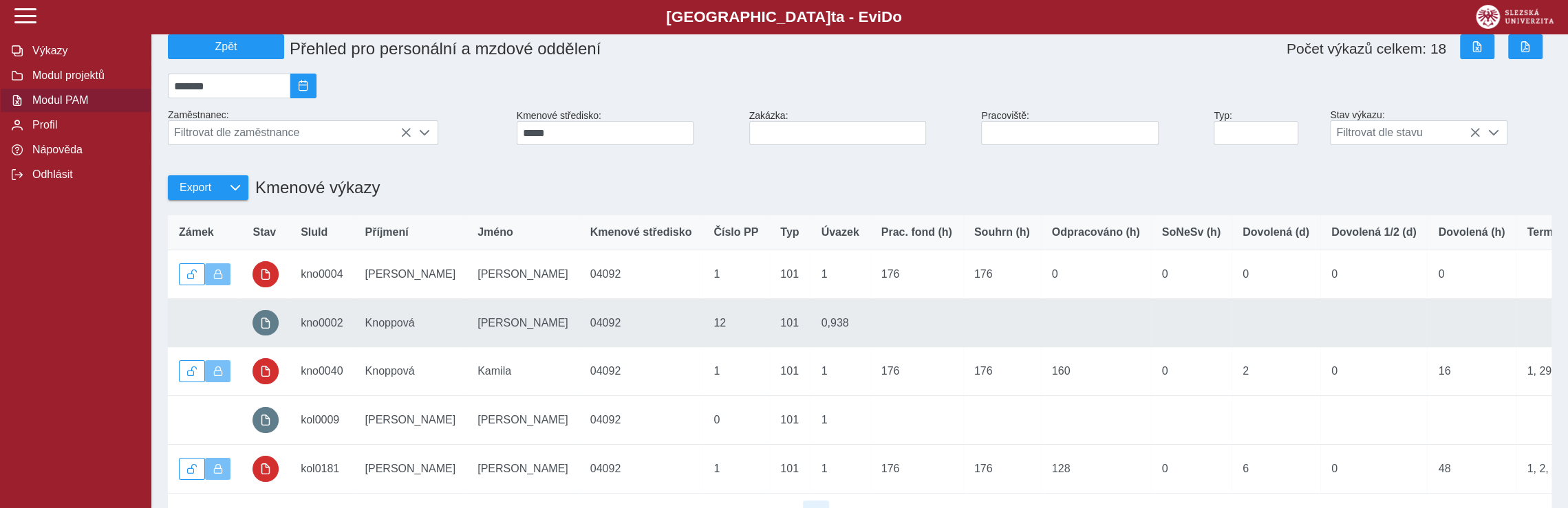
scroll to position [413, 0]
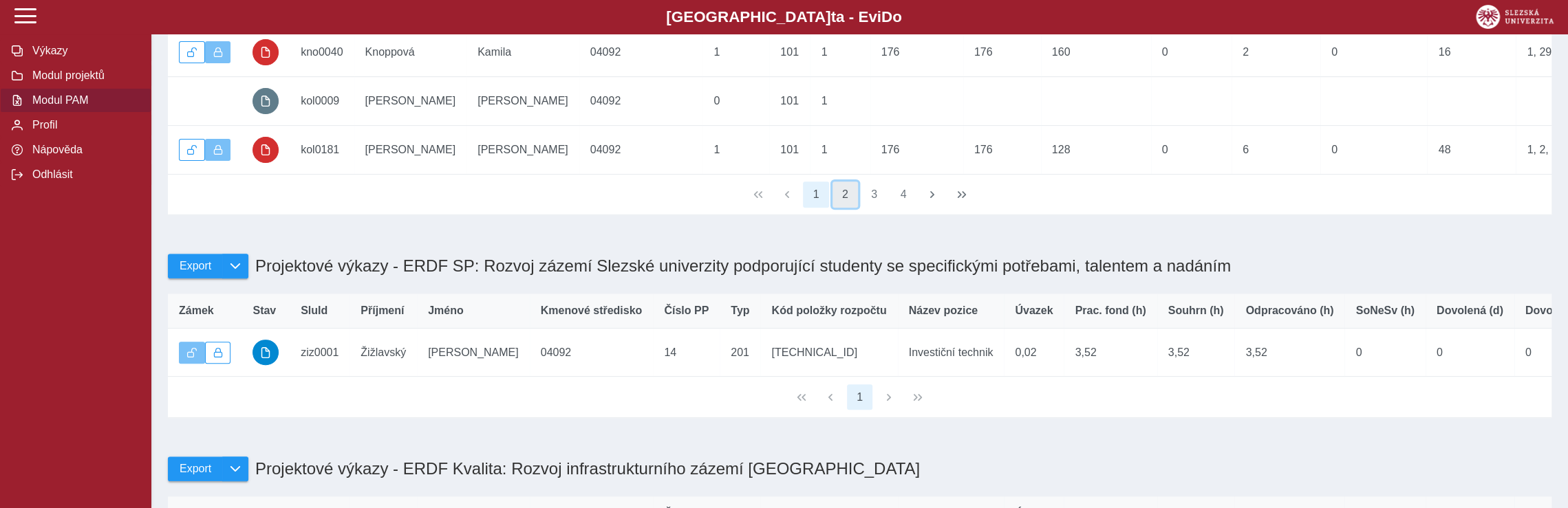
click at [846, 208] on button "2" at bounding box center [846, 195] width 27 height 27
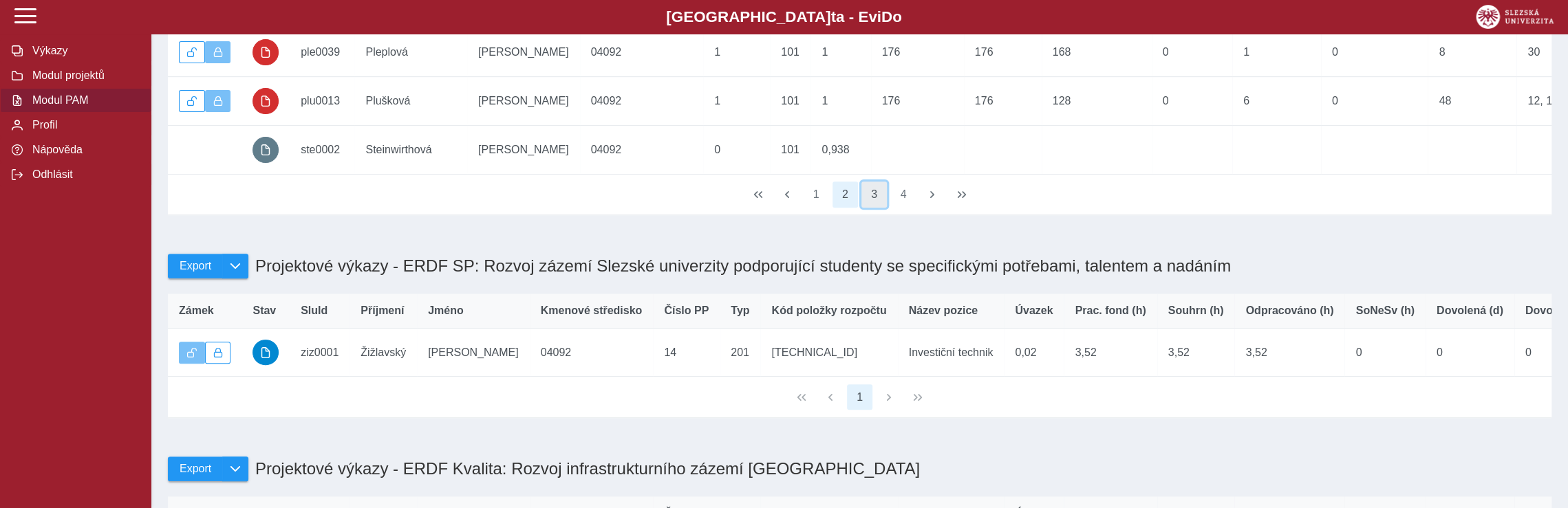
click at [876, 208] on button "3" at bounding box center [875, 195] width 27 height 27
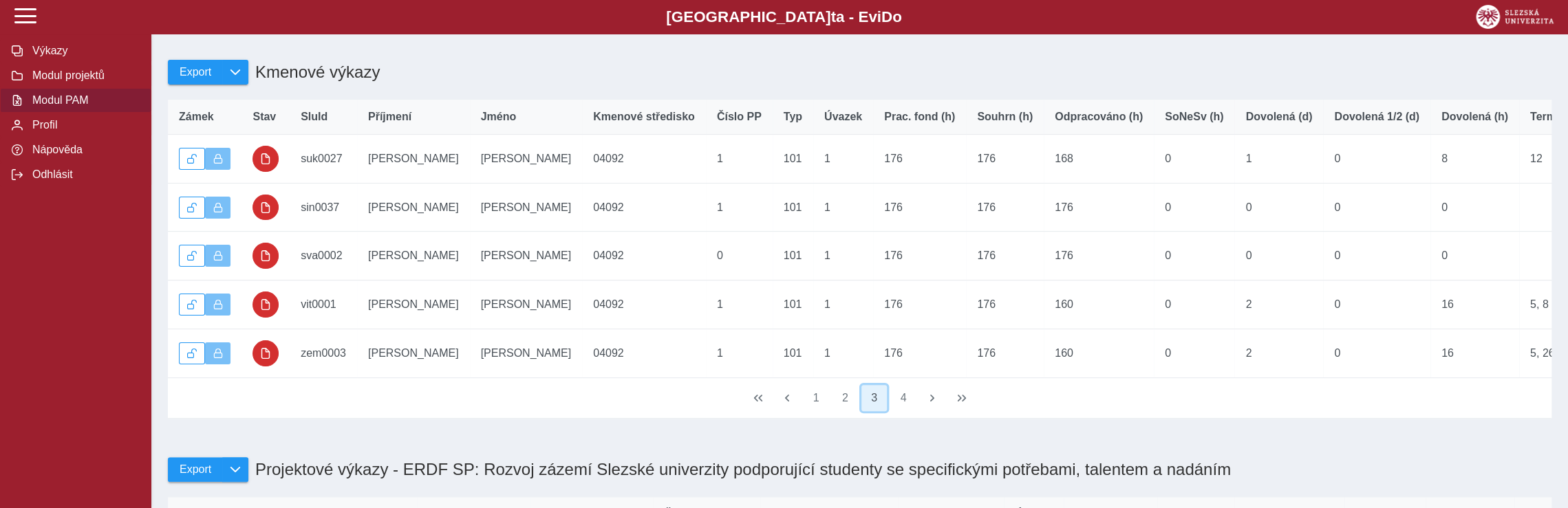
scroll to position [206, 0]
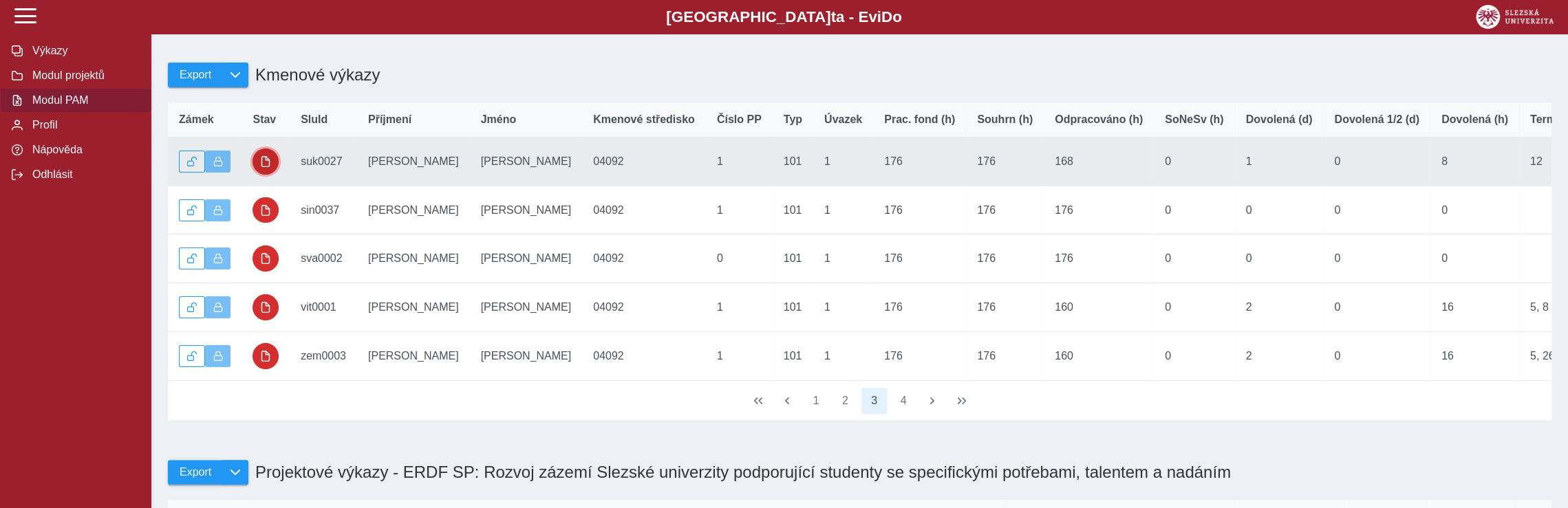
click at [262, 167] on span "button" at bounding box center [265, 161] width 11 height 11
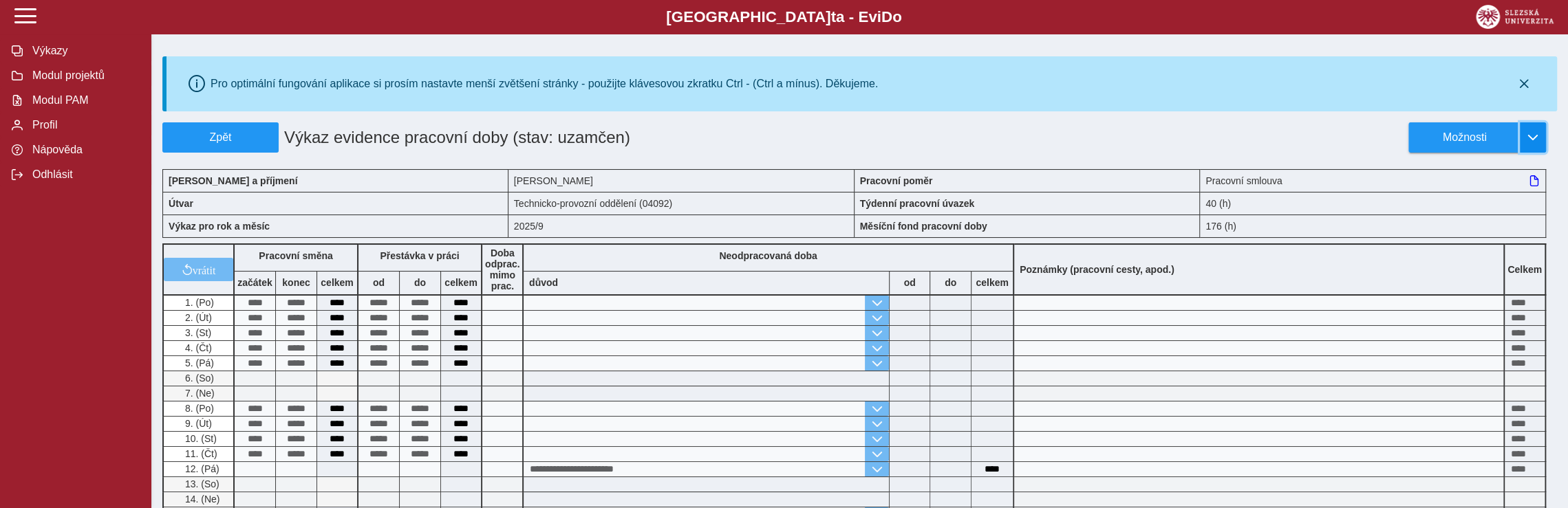
click at [1536, 138] on span "button" at bounding box center [1532, 137] width 11 height 11
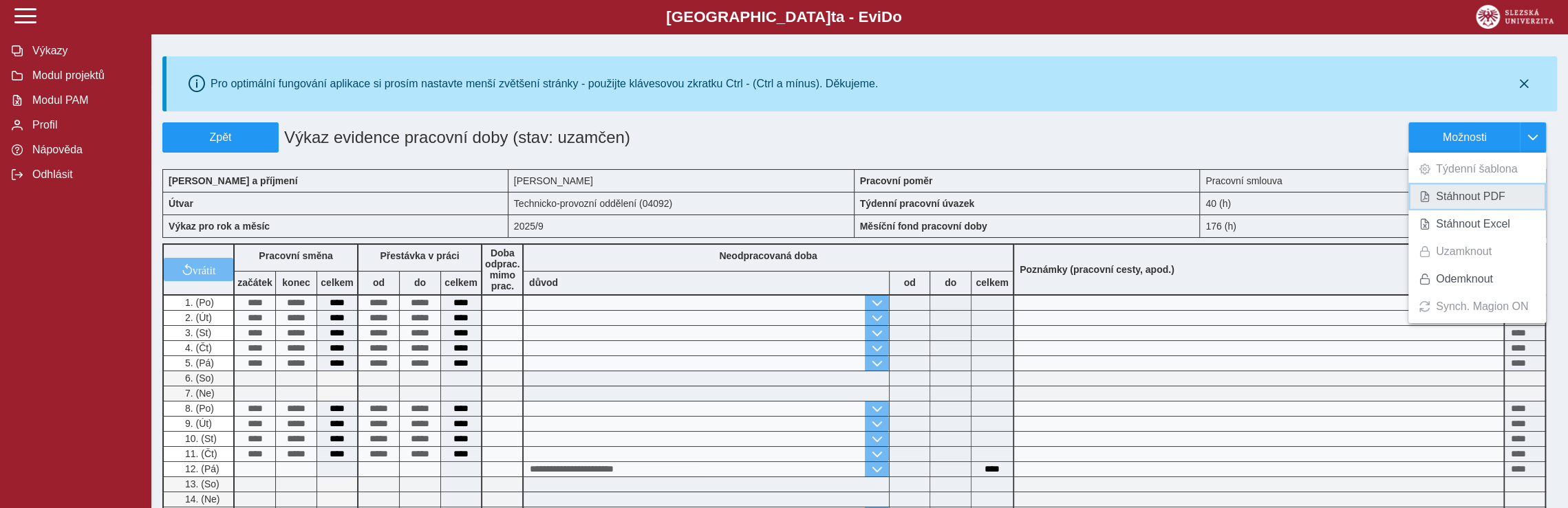
click at [1470, 201] on span "Stáhnout PDF" at bounding box center [1471, 196] width 70 height 11
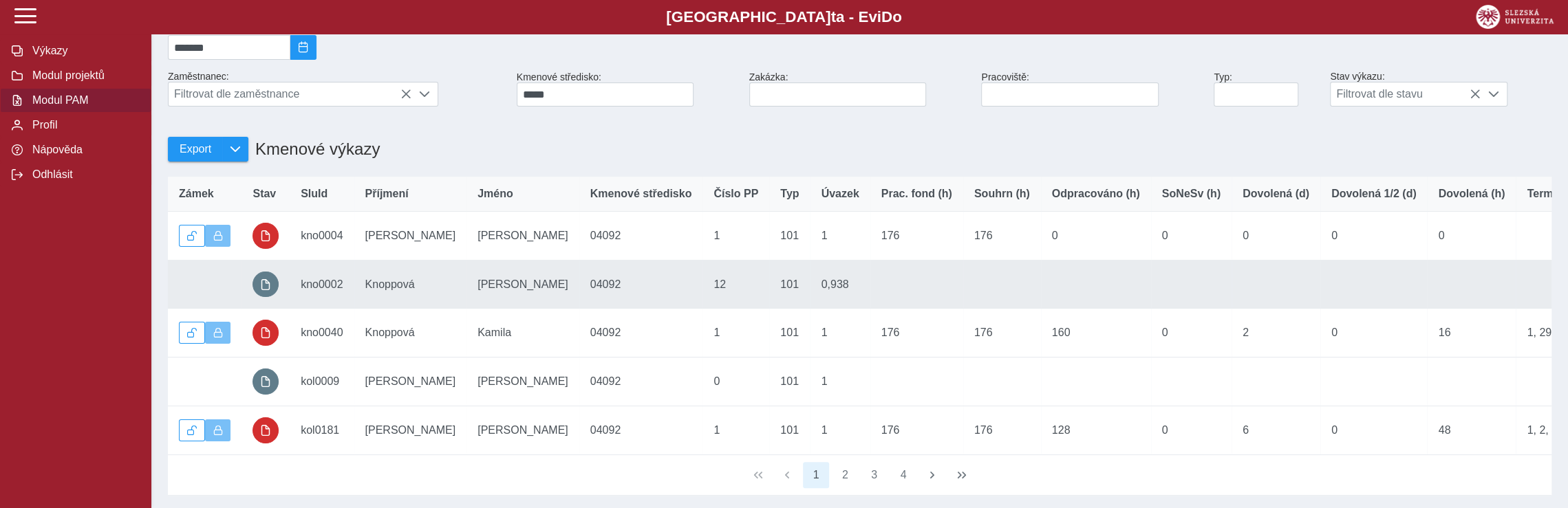
scroll to position [275, 0]
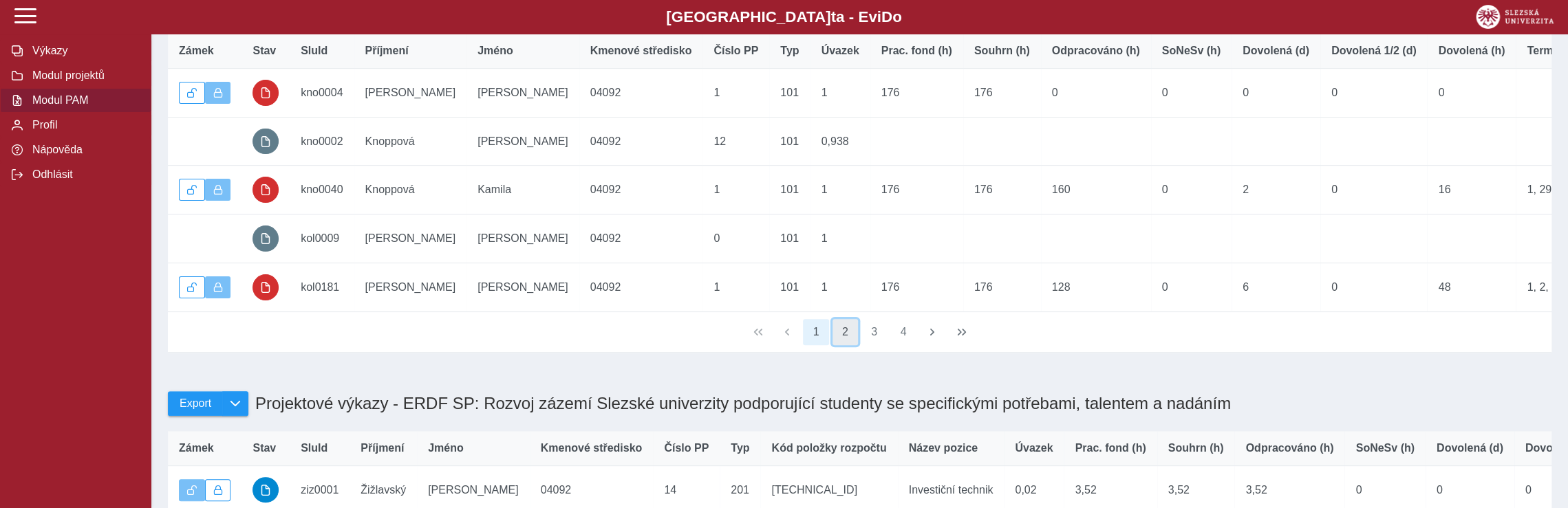
click at [852, 346] on button "2" at bounding box center [846, 332] width 27 height 27
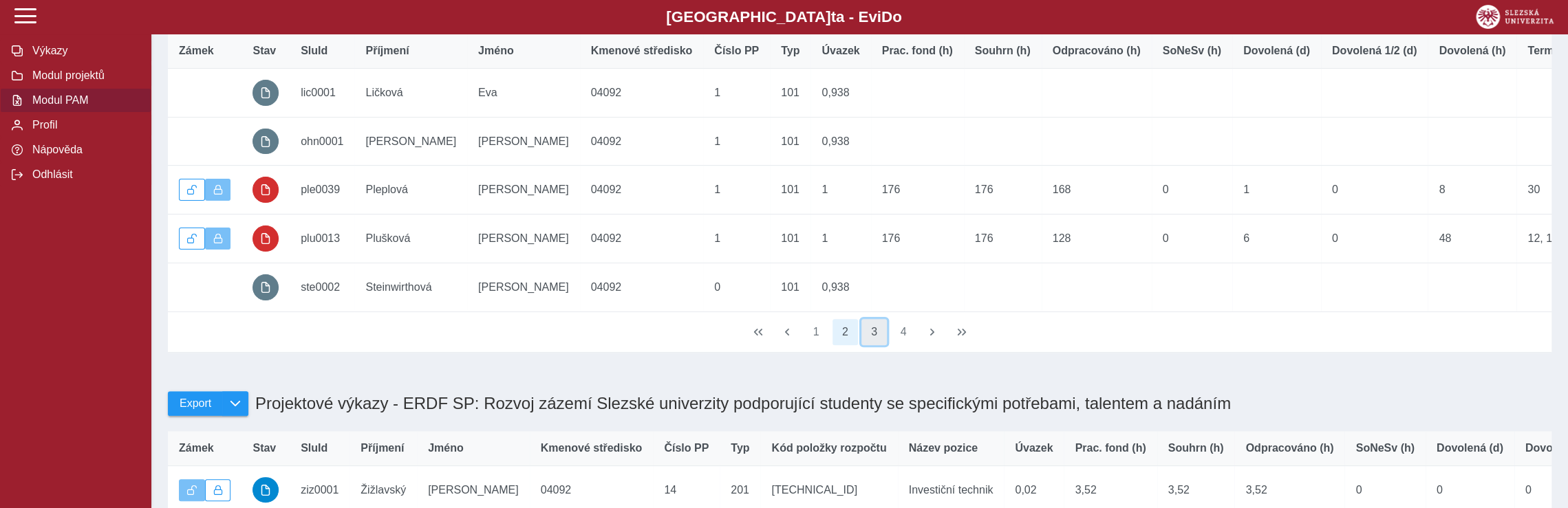
click at [878, 346] on button "3" at bounding box center [875, 332] width 27 height 27
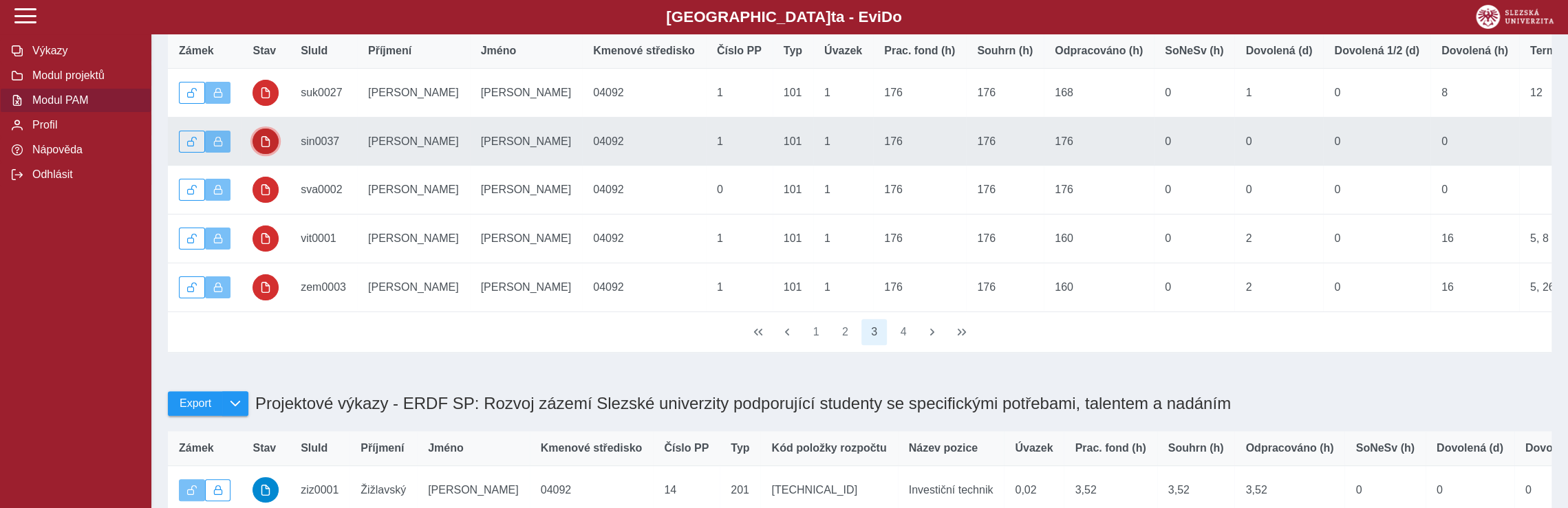
click at [266, 145] on span "button" at bounding box center [265, 141] width 11 height 11
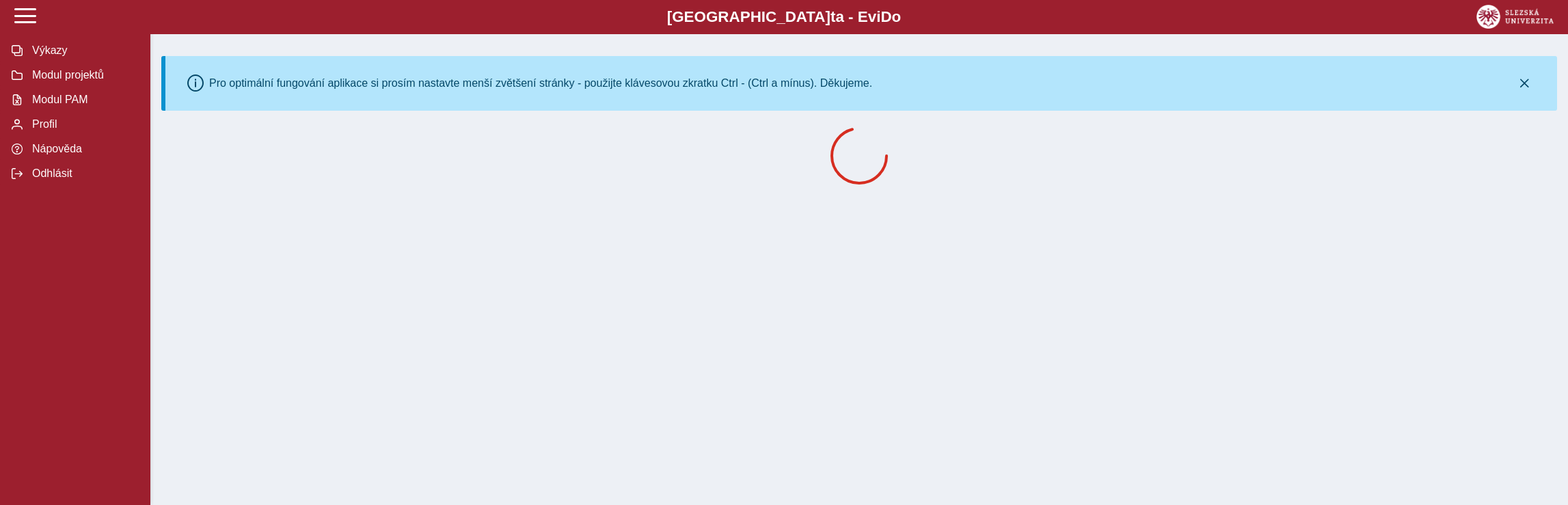
click at [264, 144] on div at bounding box center [859, 156] width 1396 height 68
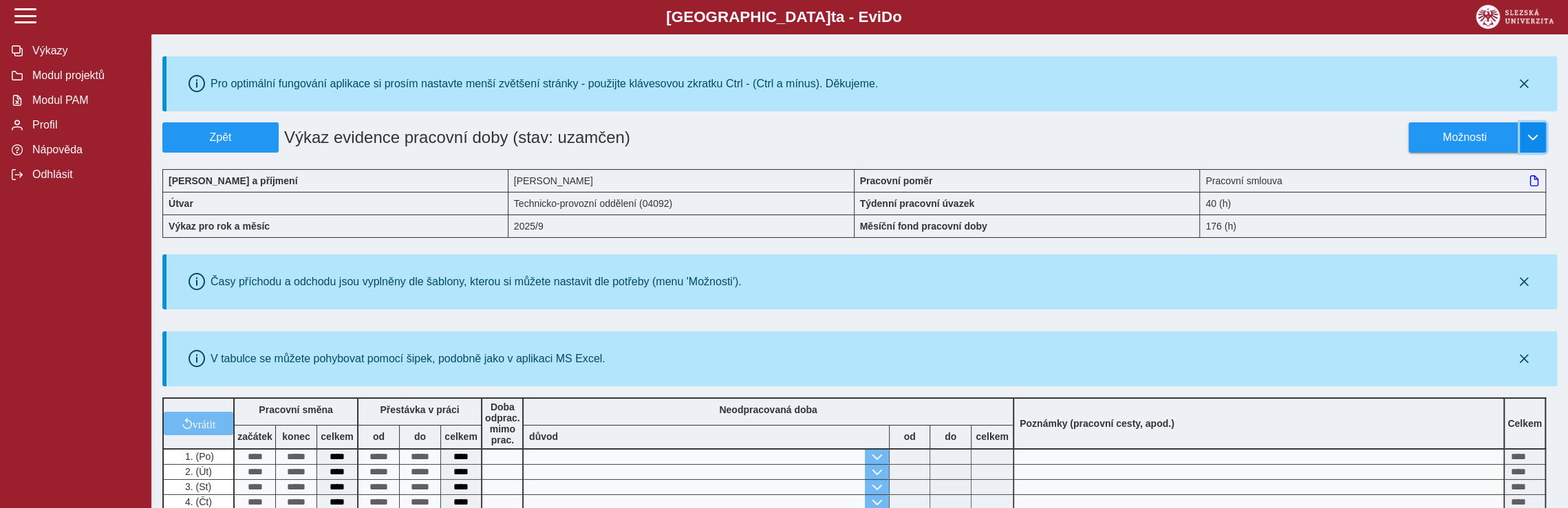
click at [1532, 136] on span "button" at bounding box center [1532, 137] width 11 height 11
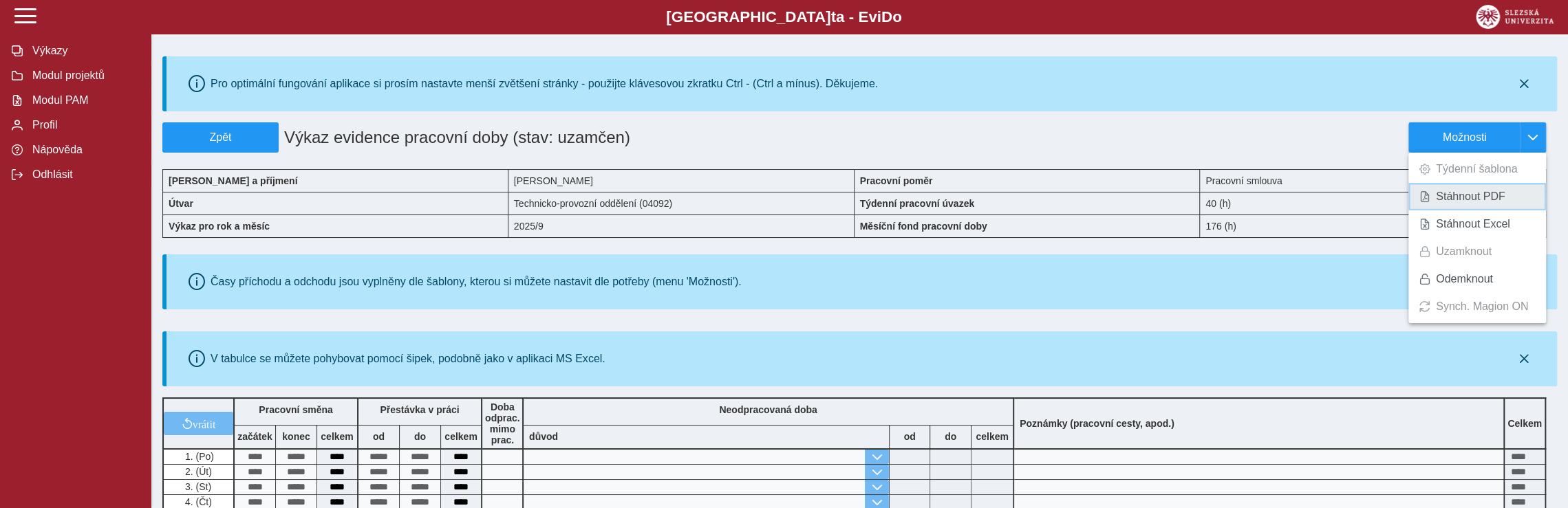
click at [1468, 193] on span "Stáhnout PDF" at bounding box center [1471, 196] width 70 height 11
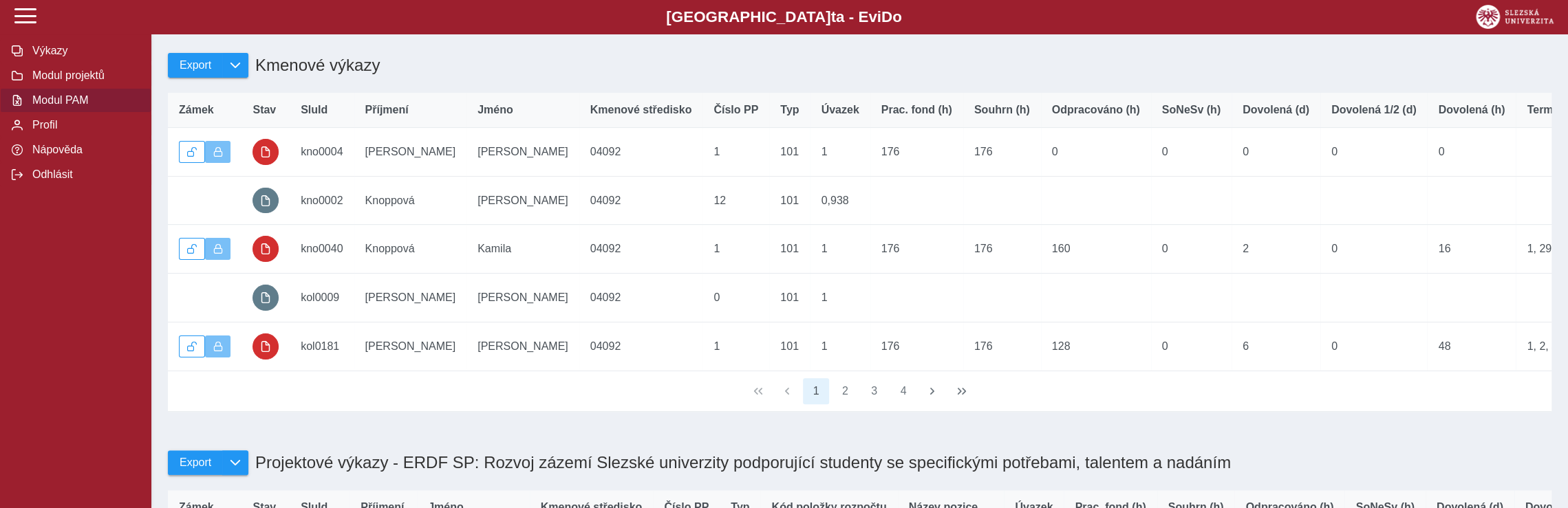
scroll to position [206, 0]
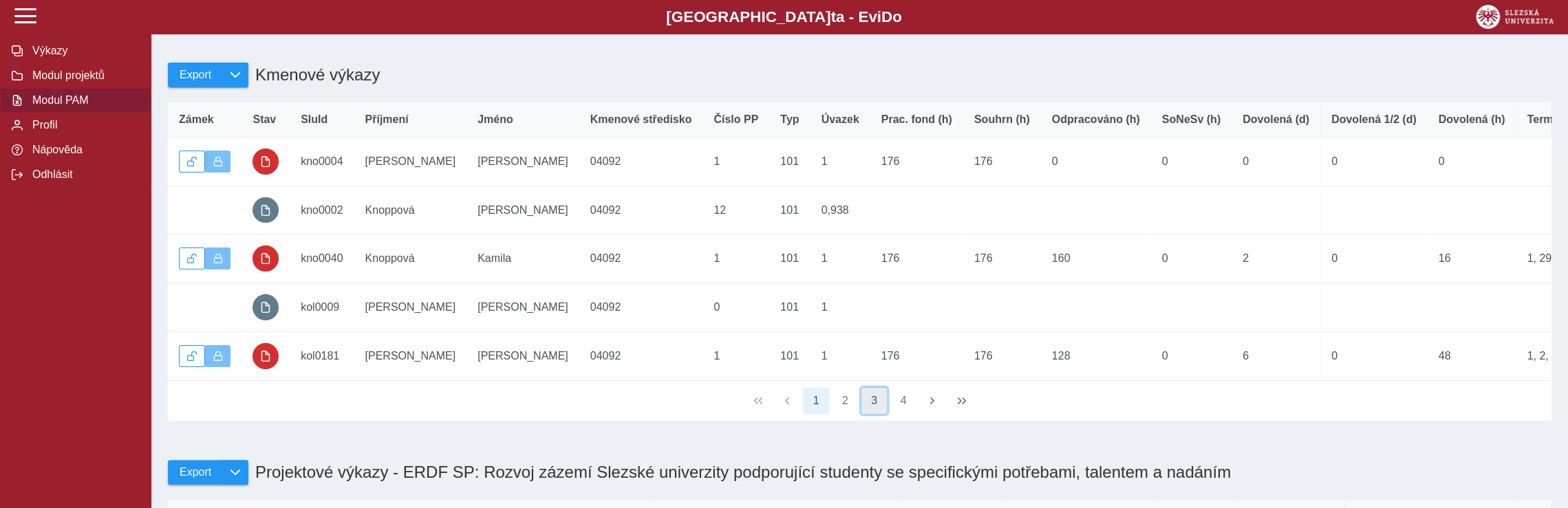
click at [871, 414] on button "3" at bounding box center [875, 401] width 27 height 27
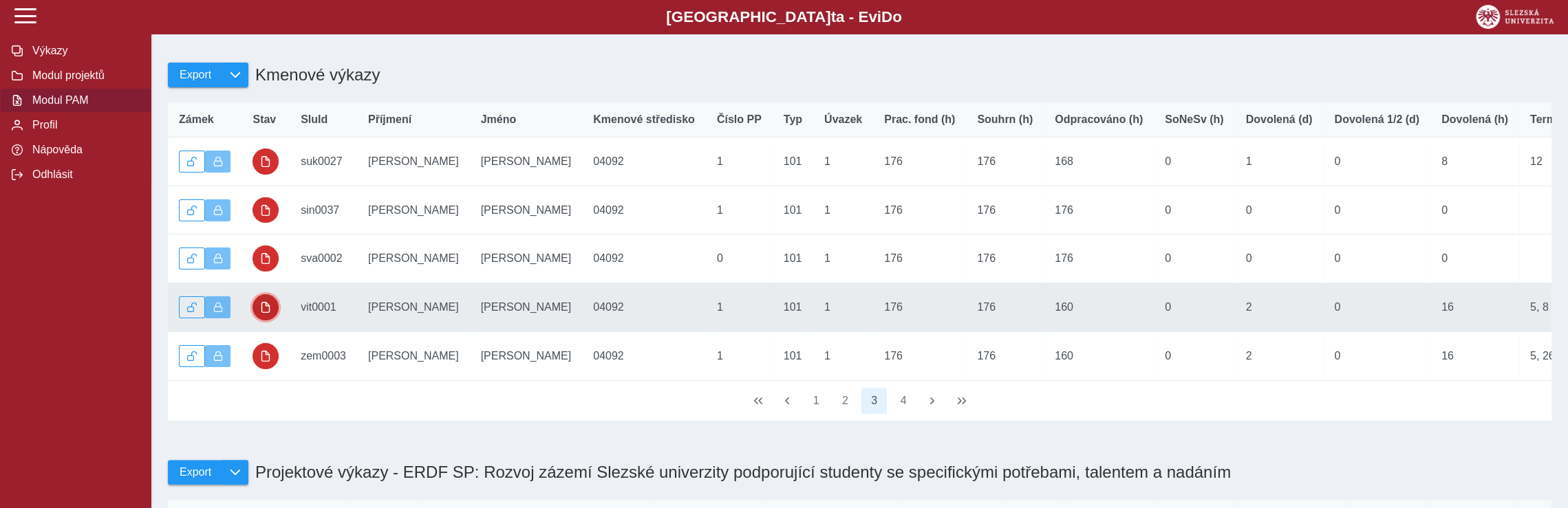
click at [261, 312] on span "button" at bounding box center [265, 307] width 11 height 11
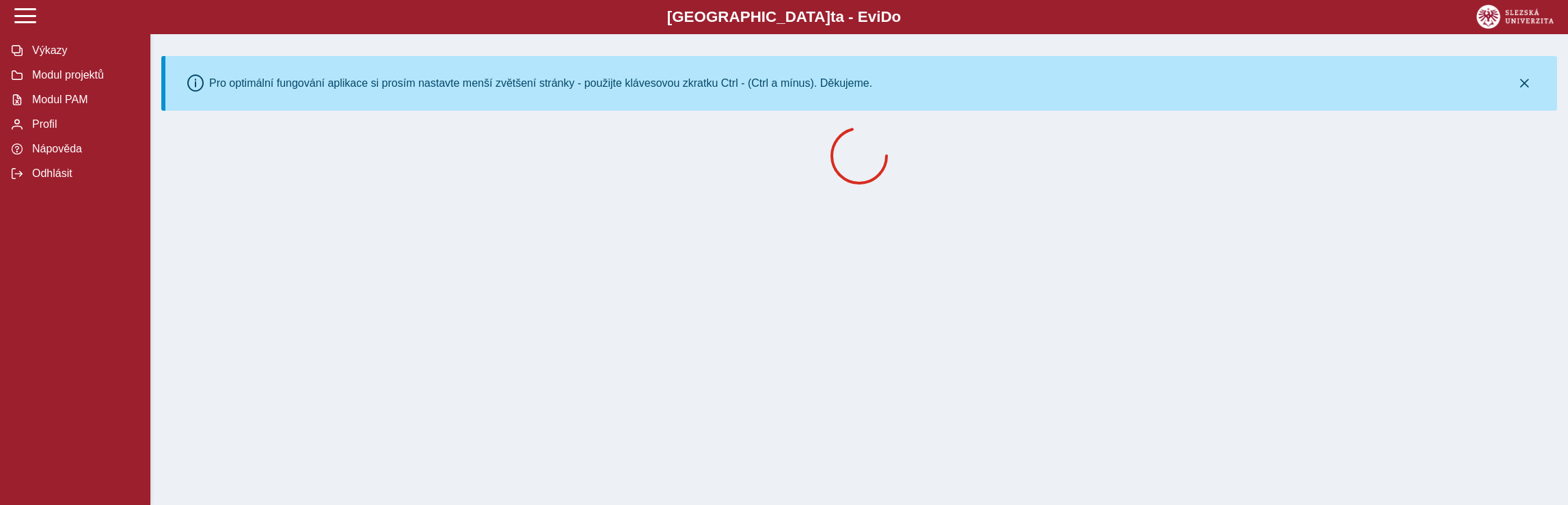
click at [259, 310] on div "Slezská univerzi t a - Evi D o EviDo Výkazy Modul projektů Modul PAM Profil Náp…" at bounding box center [784, 252] width 1568 height 505
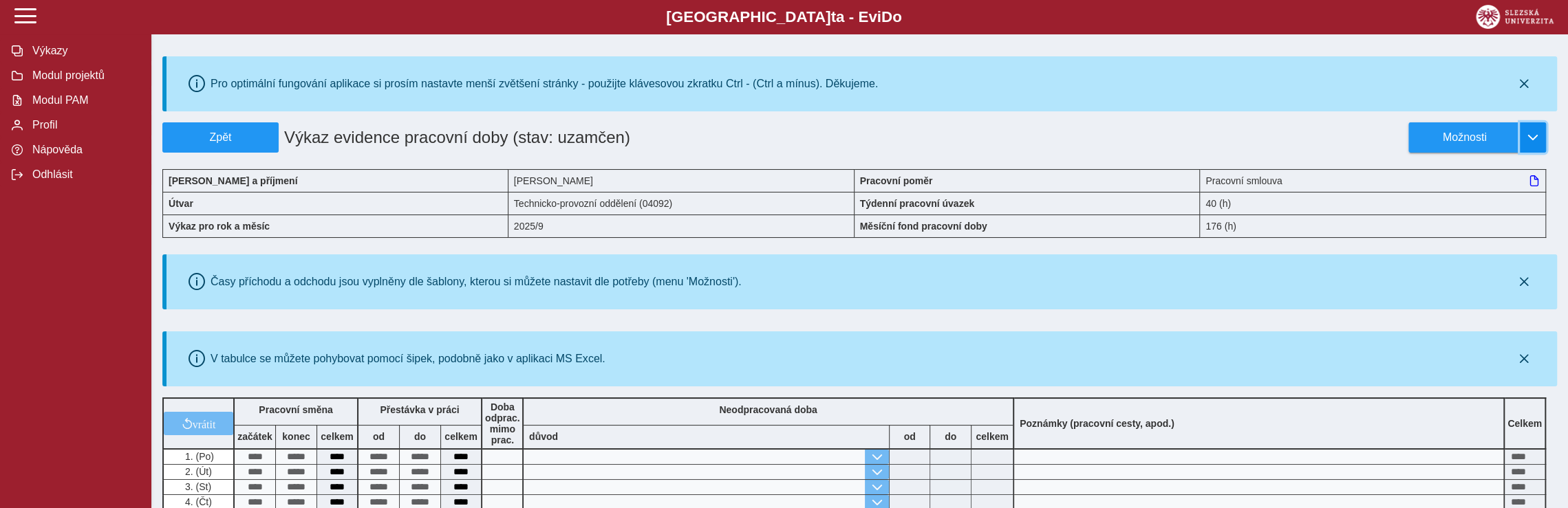
click at [1541, 133] on button "button" at bounding box center [1533, 138] width 27 height 31
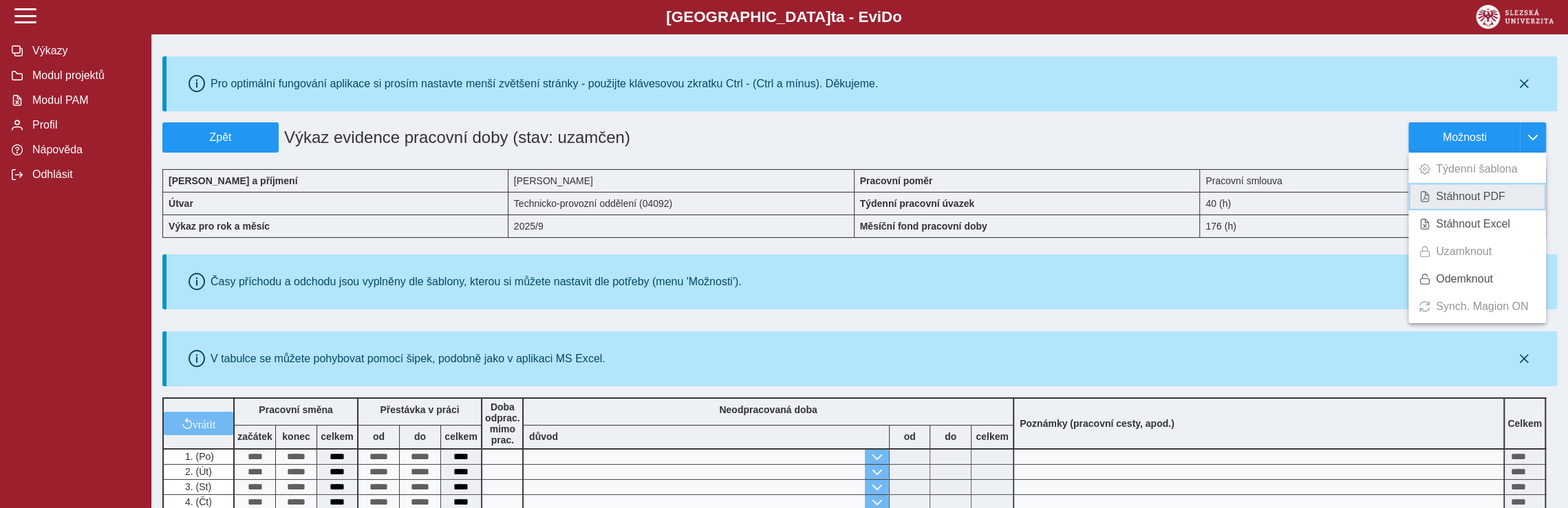
click at [1473, 201] on span "Stáhnout PDF" at bounding box center [1471, 196] width 70 height 11
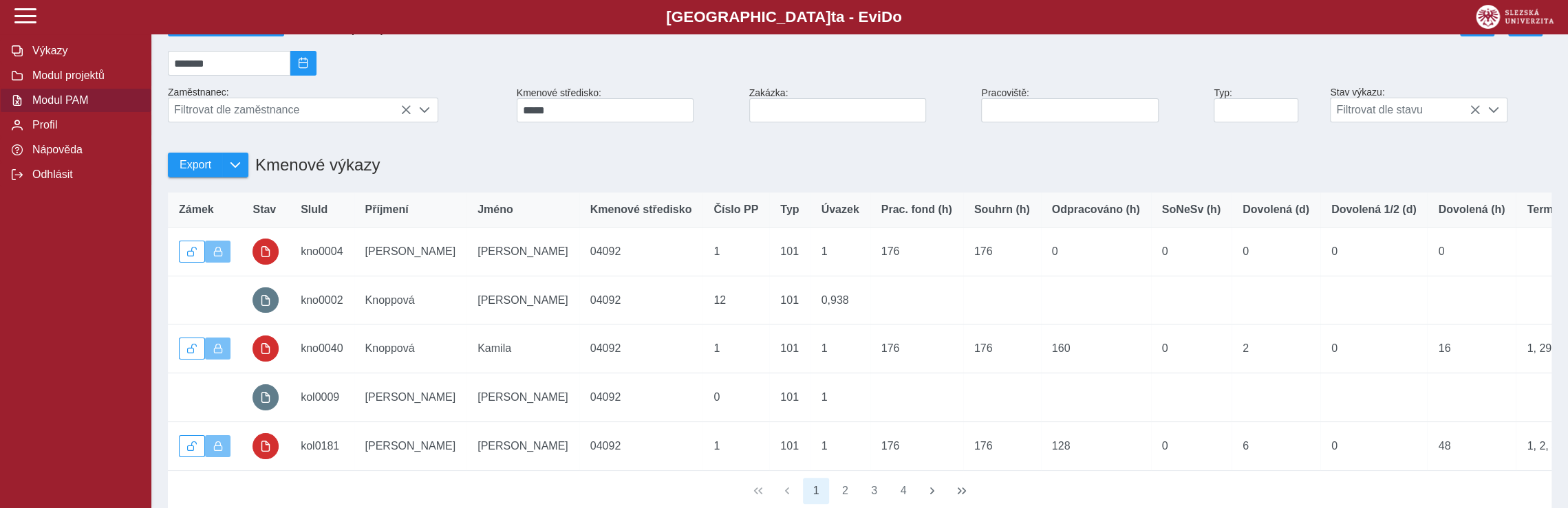
scroll to position [344, 0]
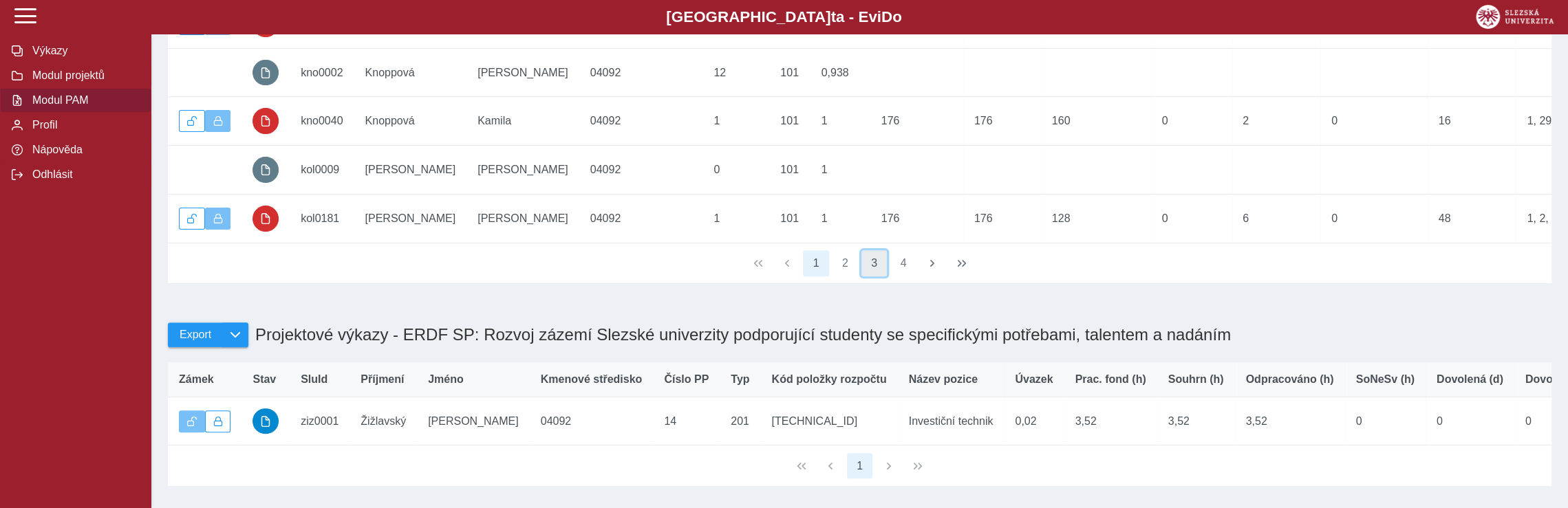
click at [881, 277] on button "3" at bounding box center [875, 264] width 27 height 27
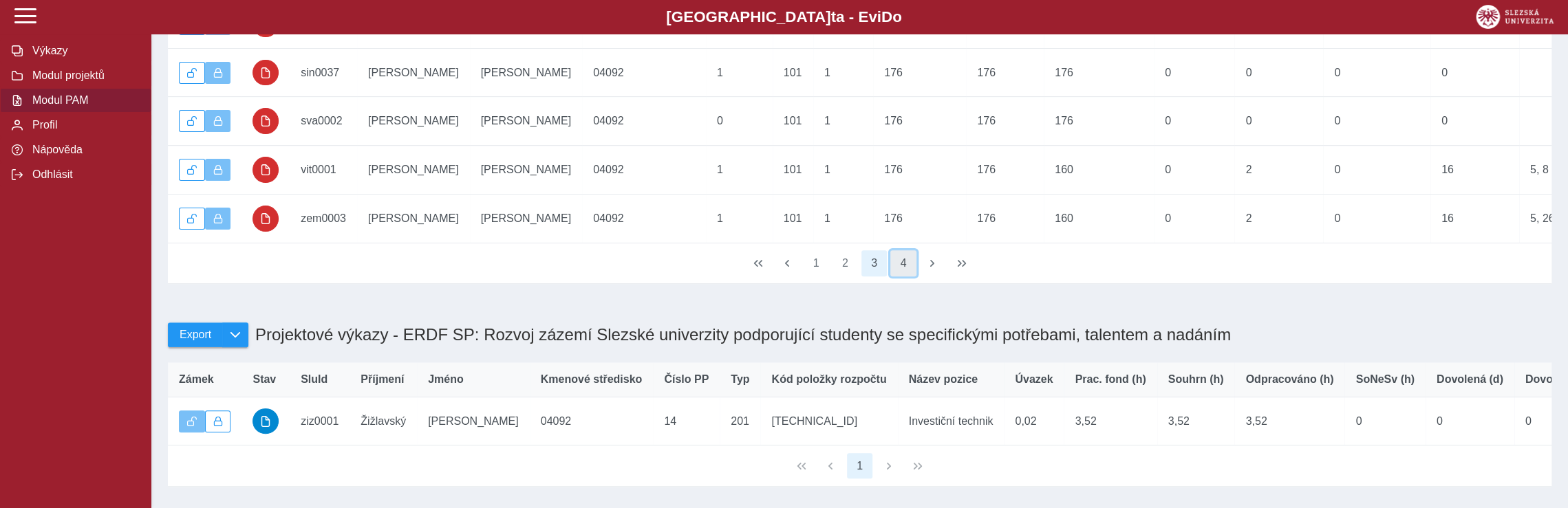
click at [907, 277] on button "4" at bounding box center [904, 264] width 27 height 27
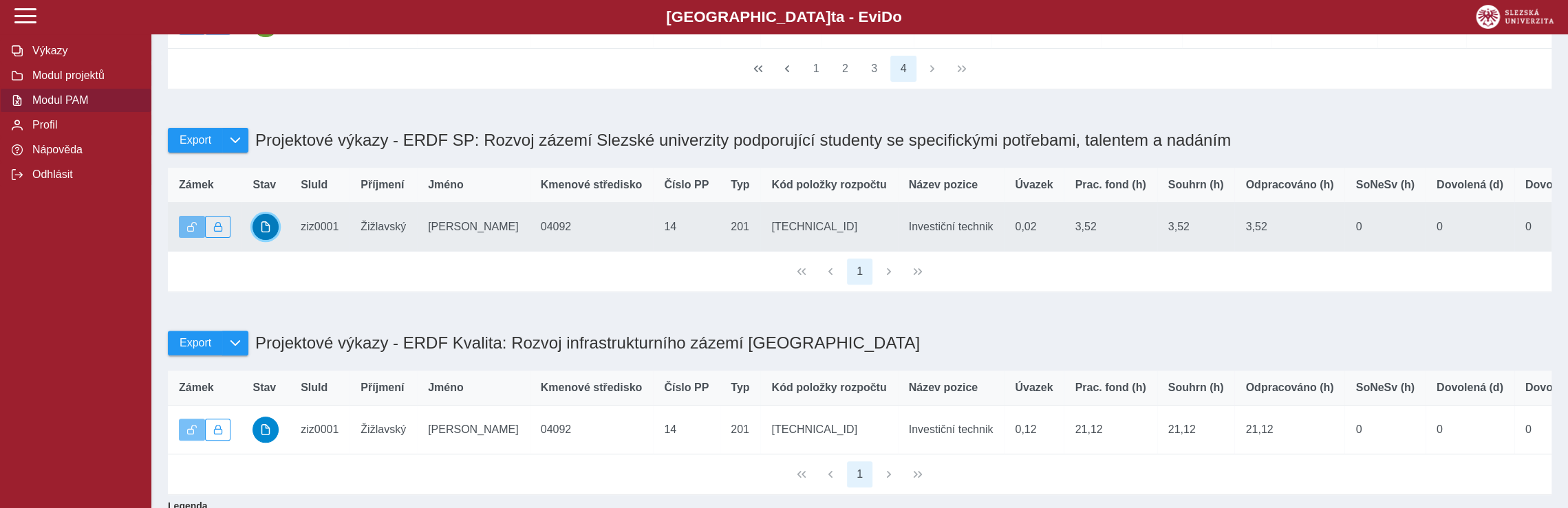
click at [269, 233] on span "button" at bounding box center [265, 226] width 11 height 11
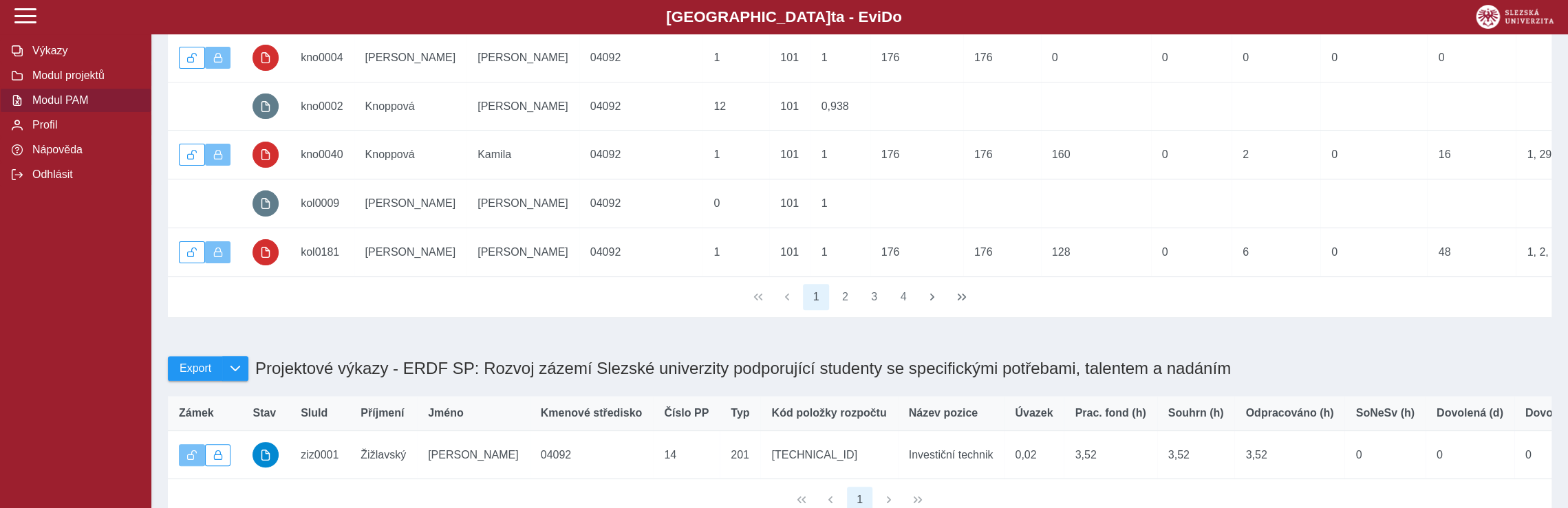
scroll to position [441, 0]
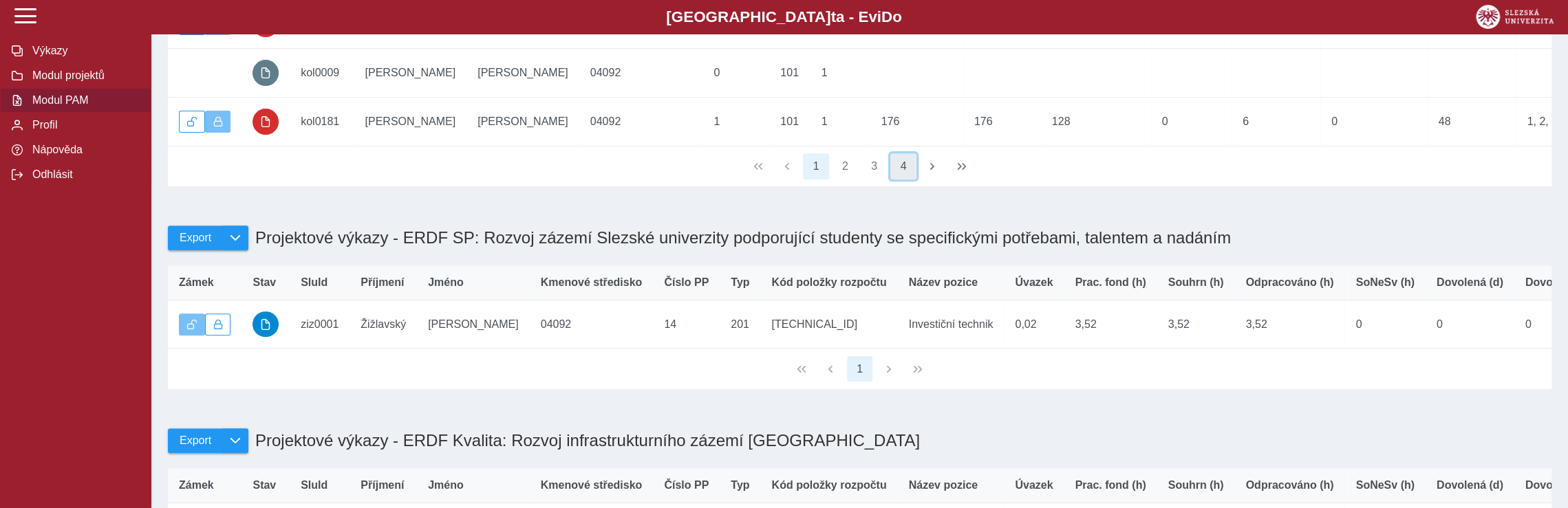
click at [909, 180] on button "4" at bounding box center [904, 167] width 27 height 27
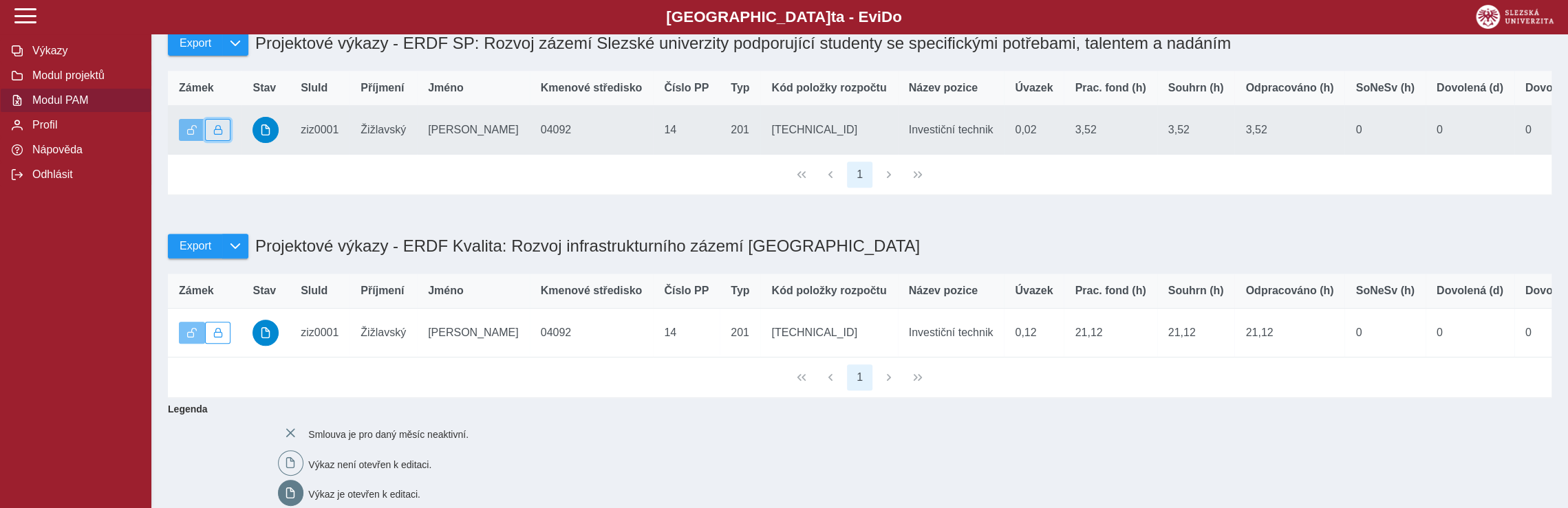
click at [219, 135] on span "button" at bounding box center [218, 130] width 10 height 10
